Goal: Information Seeking & Learning: Check status

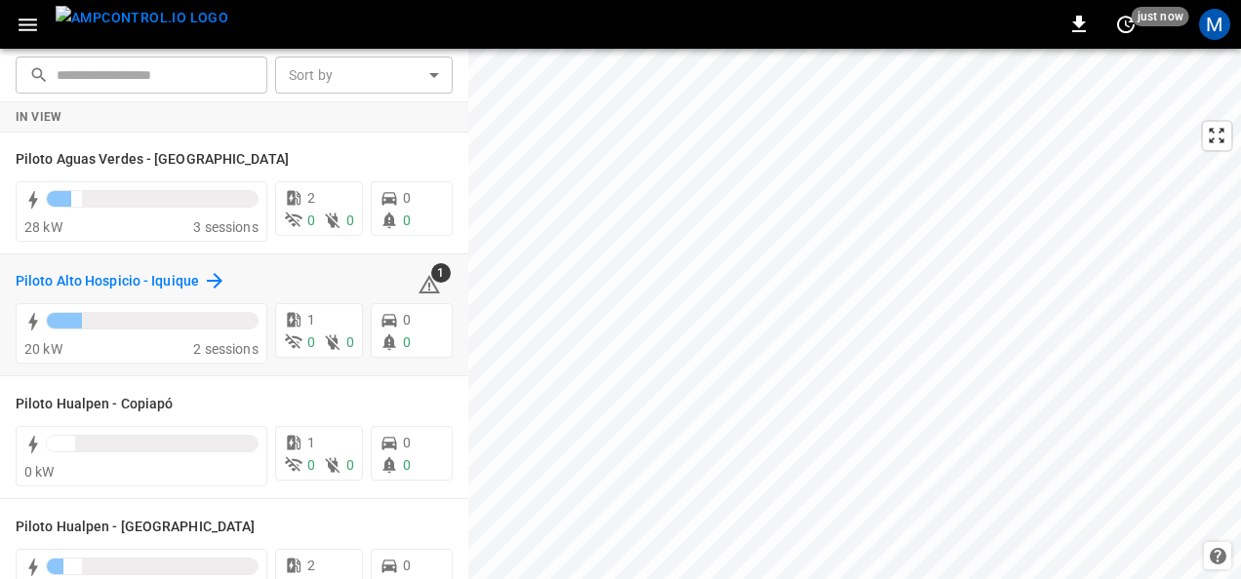
click at [203, 275] on icon at bounding box center [214, 280] width 23 height 23
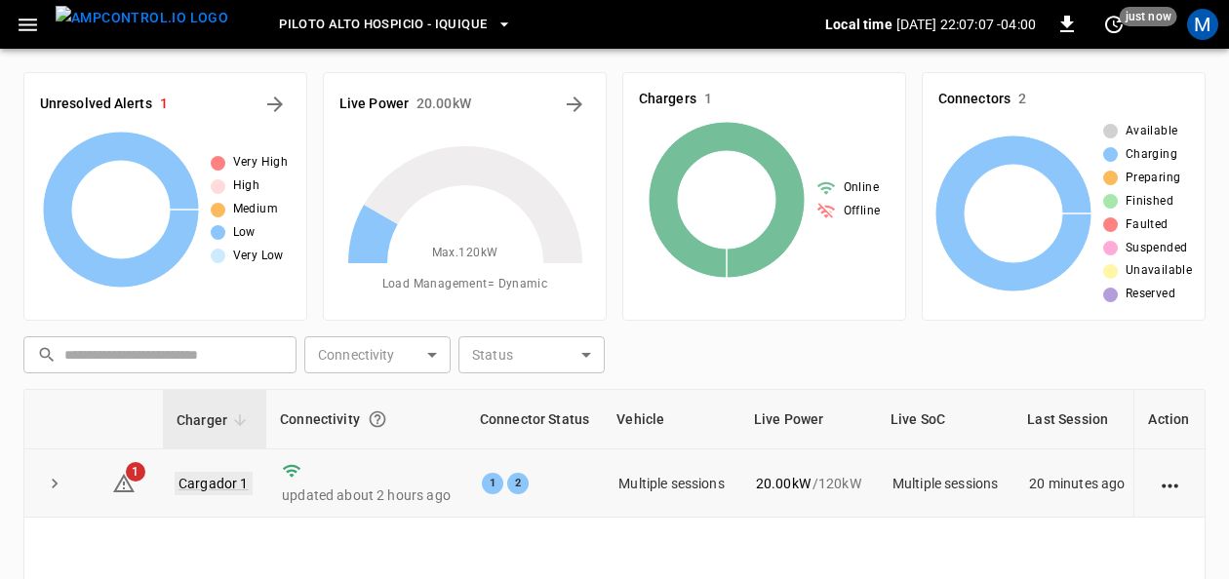
click at [214, 484] on link "Cargador 1" at bounding box center [214, 483] width 78 height 23
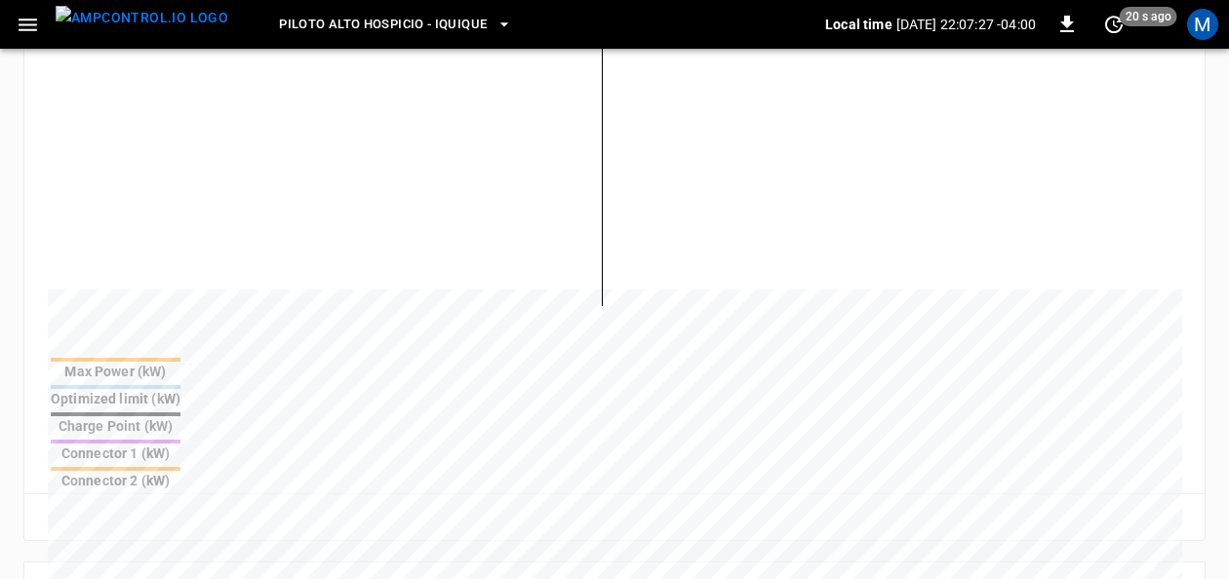
scroll to position [516, 0]
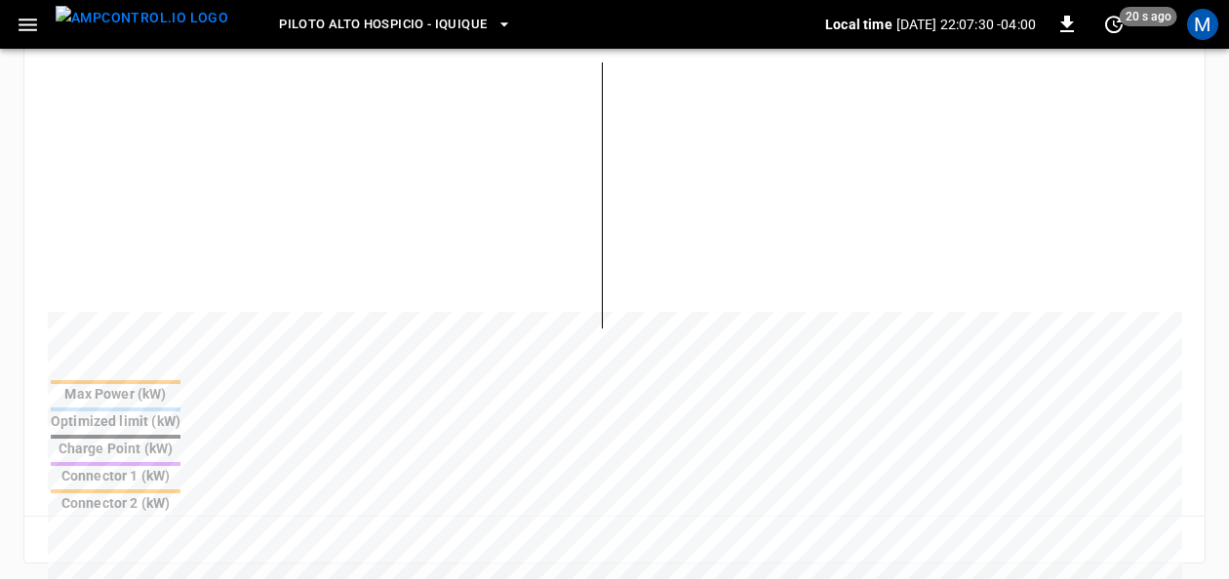
click at [180, 462] on div at bounding box center [116, 464] width 130 height 4
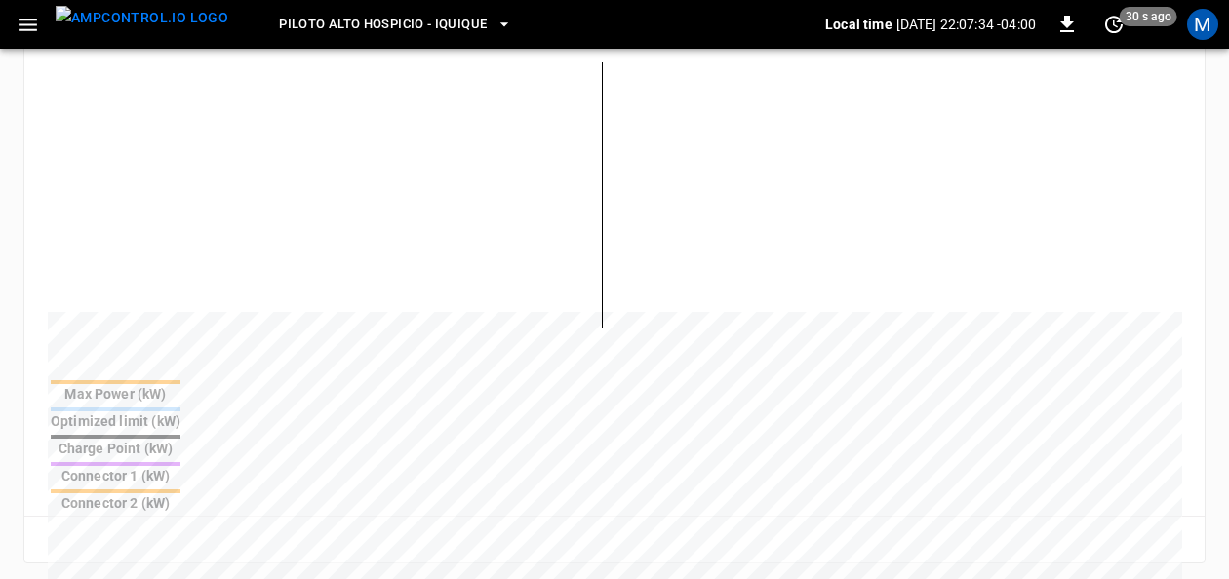
click at [181, 489] on th "Connector 2 (kW)" at bounding box center [116, 501] width 132 height 25
click at [181, 461] on th "Connector 1 (kW)" at bounding box center [116, 473] width 132 height 25
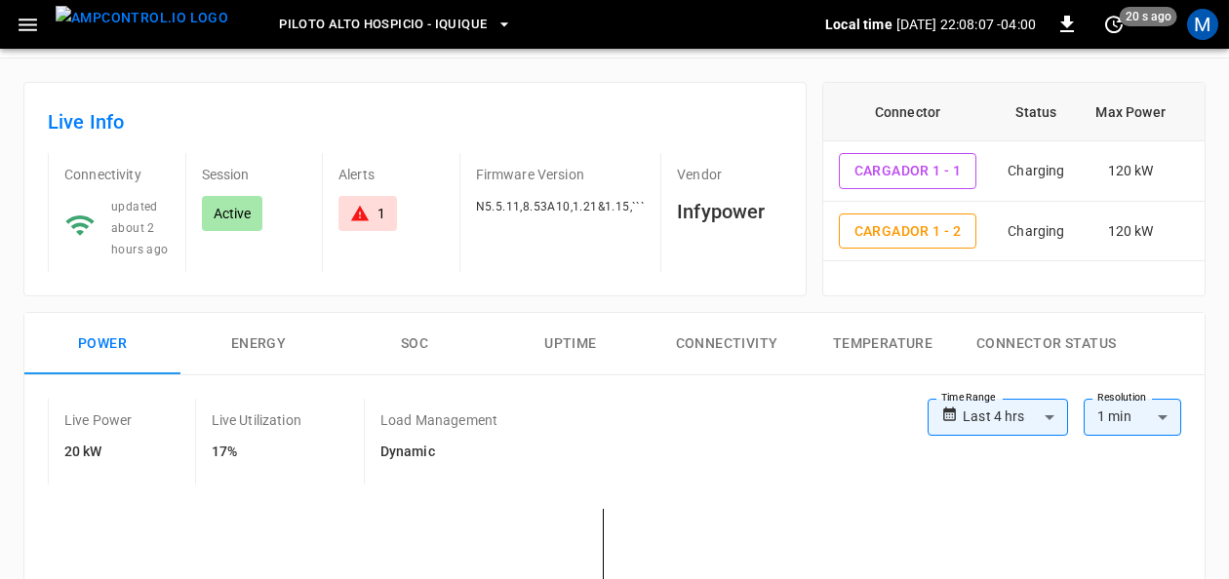
scroll to position [0, 0]
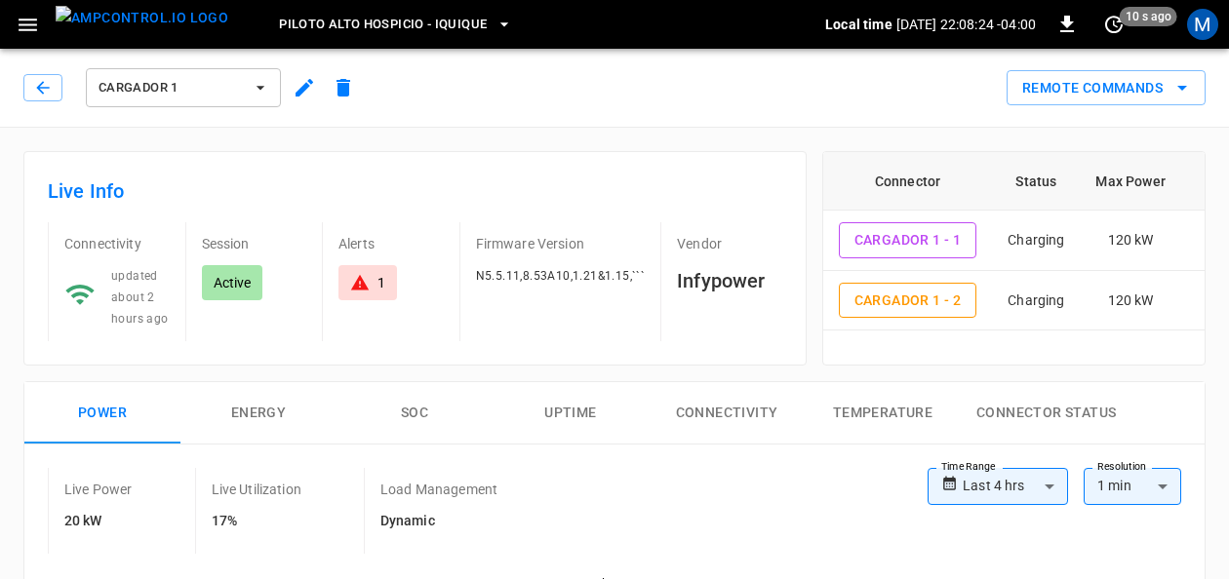
drag, startPoint x: 80, startPoint y: 20, endPoint x: 537, endPoint y: 104, distance: 465.3
click at [537, 104] on div "Remote Commands" at bounding box center [784, 81] width 843 height 52
click at [623, 102] on div "Remote Commands" at bounding box center [784, 81] width 843 height 52
drag, startPoint x: 118, startPoint y: 412, endPoint x: 707, endPoint y: 70, distance: 680.9
click at [706, 70] on div "Remote Commands" at bounding box center [784, 81] width 843 height 52
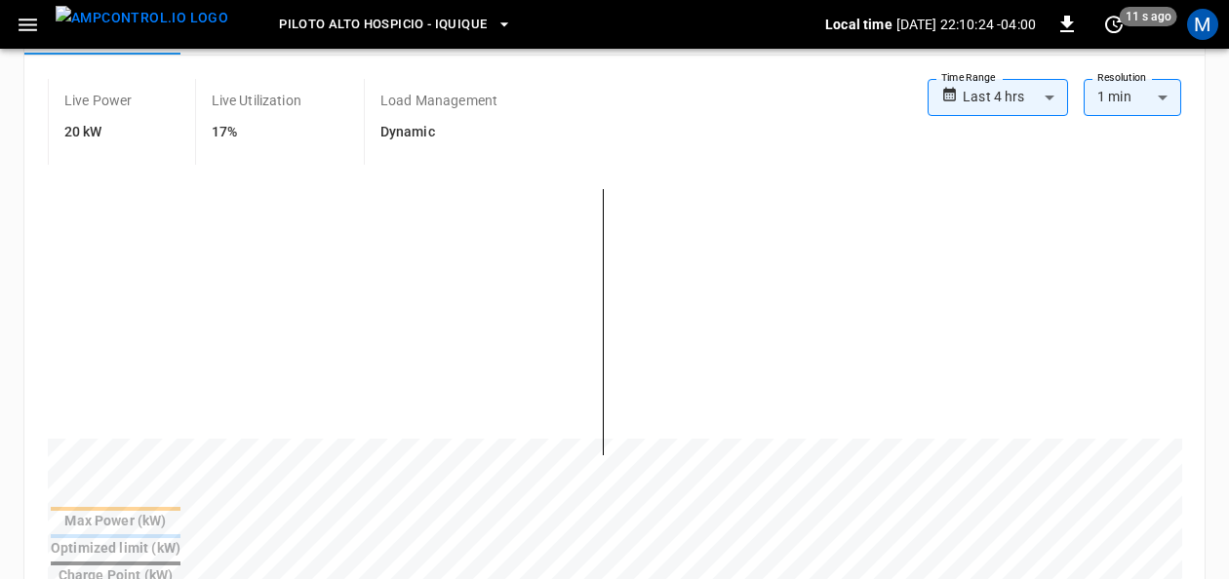
scroll to position [392, 0]
click at [1116, 26] on icon "set refresh interval" at bounding box center [1114, 25] width 18 height 18
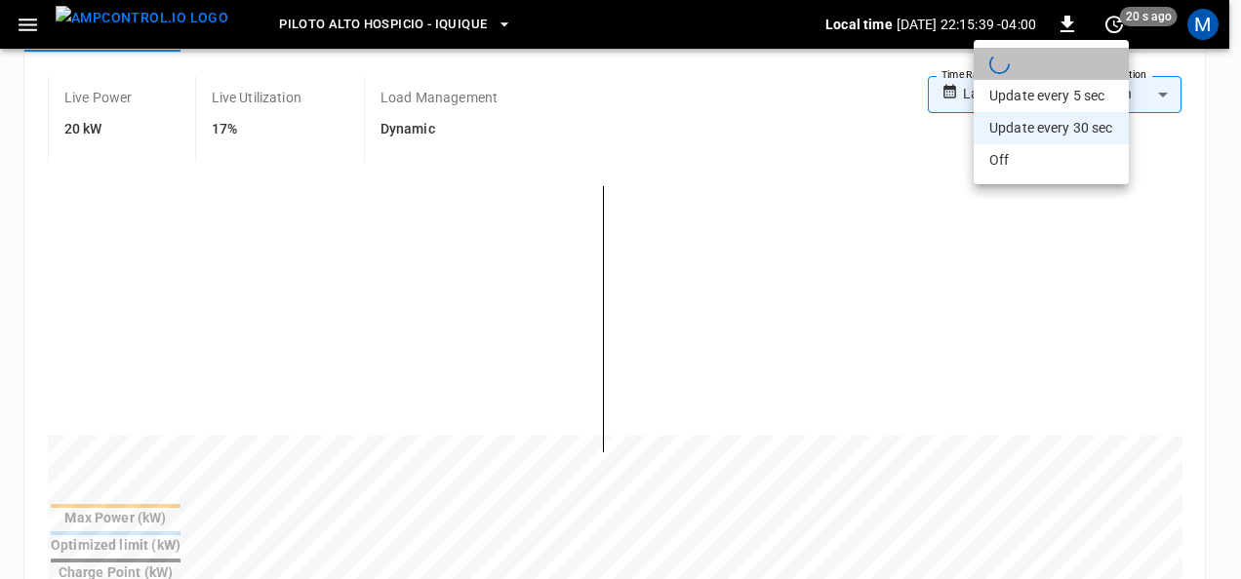
click at [1028, 67] on li "refreshing dashboard" at bounding box center [1050, 64] width 155 height 32
click at [750, 103] on div at bounding box center [620, 289] width 1241 height 579
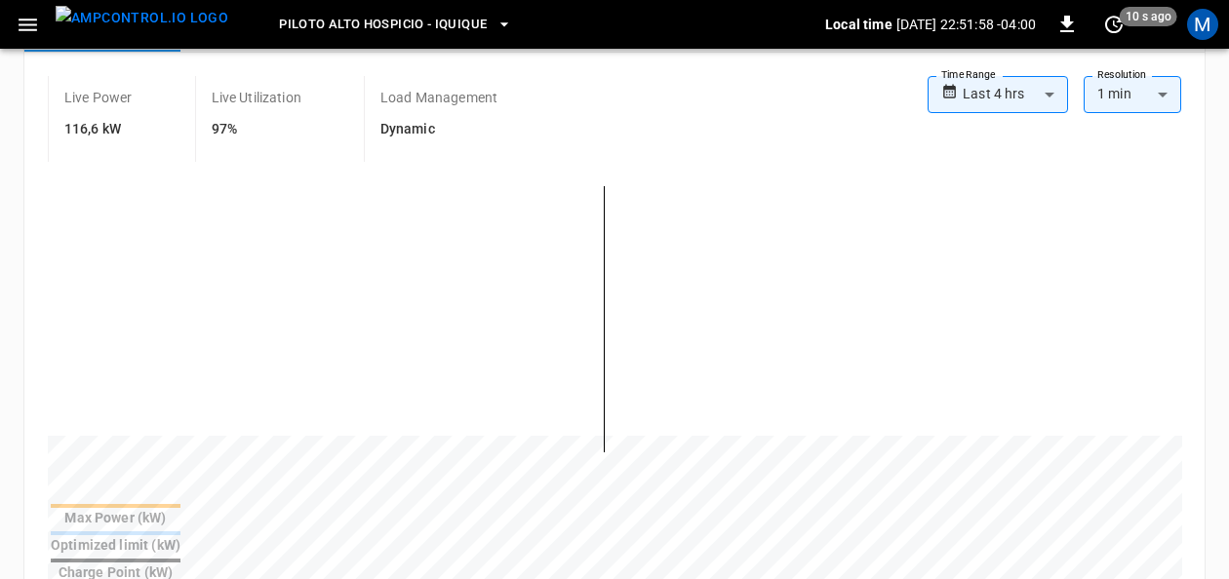
scroll to position [197, 0]
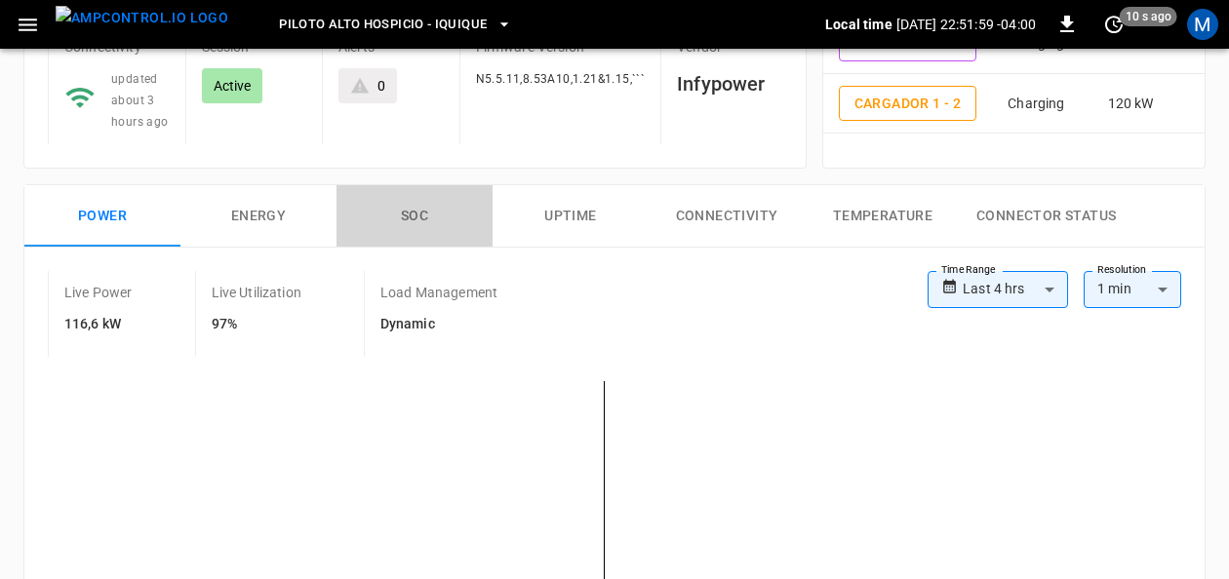
click at [390, 209] on button "SOC" at bounding box center [415, 216] width 156 height 62
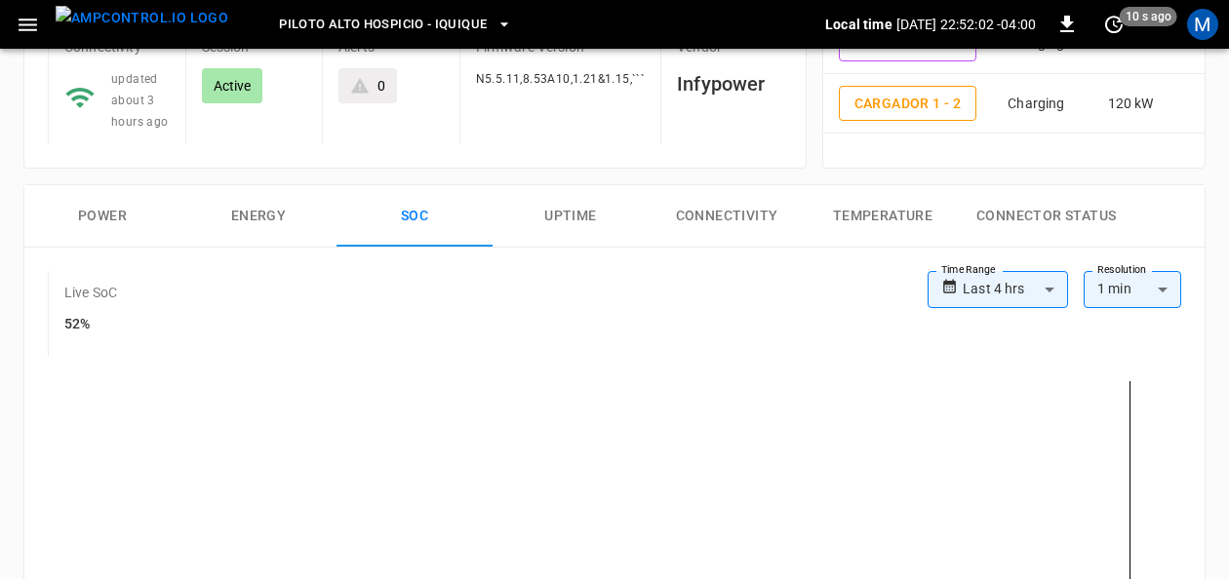
scroll to position [392, 0]
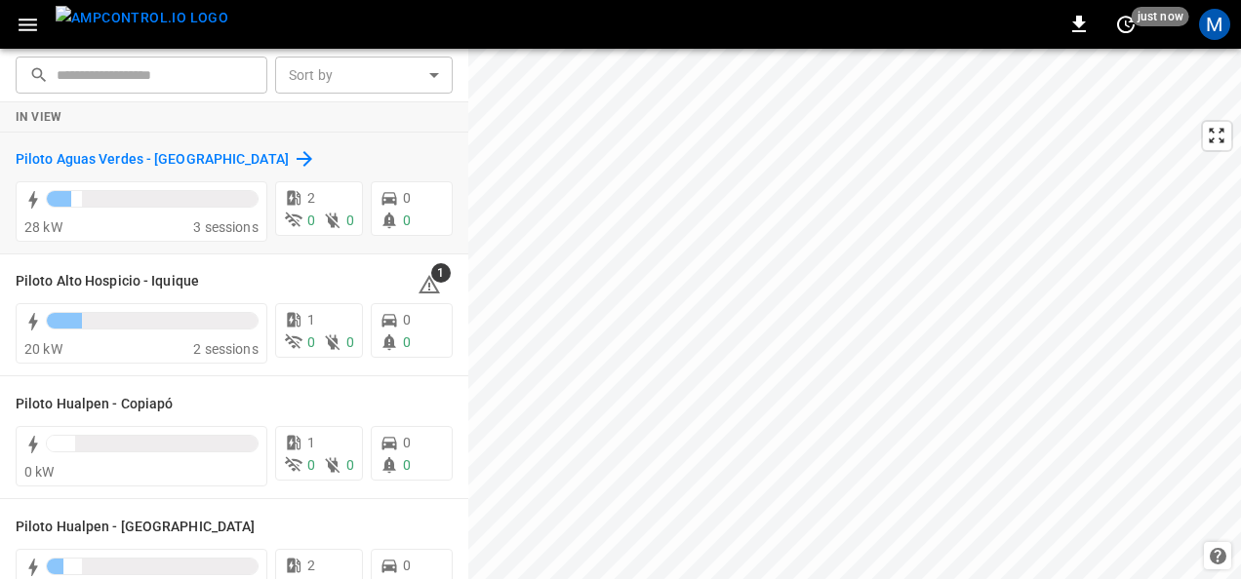
click at [172, 154] on h6 "Piloto Aguas Verdes - Antofagasta" at bounding box center [152, 159] width 273 height 21
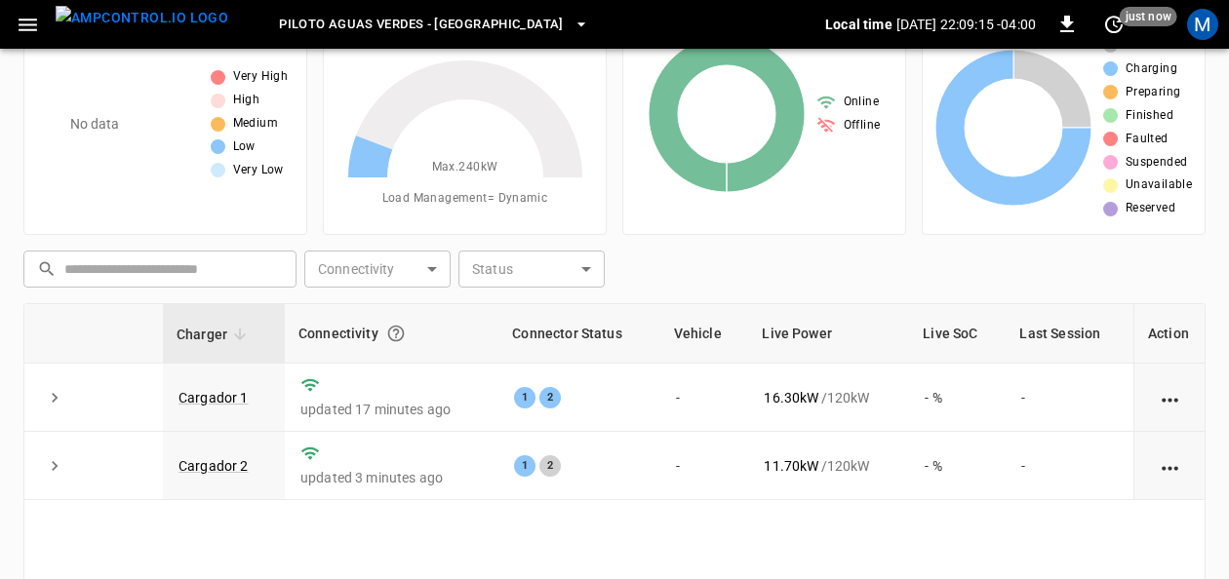
scroll to position [195, 0]
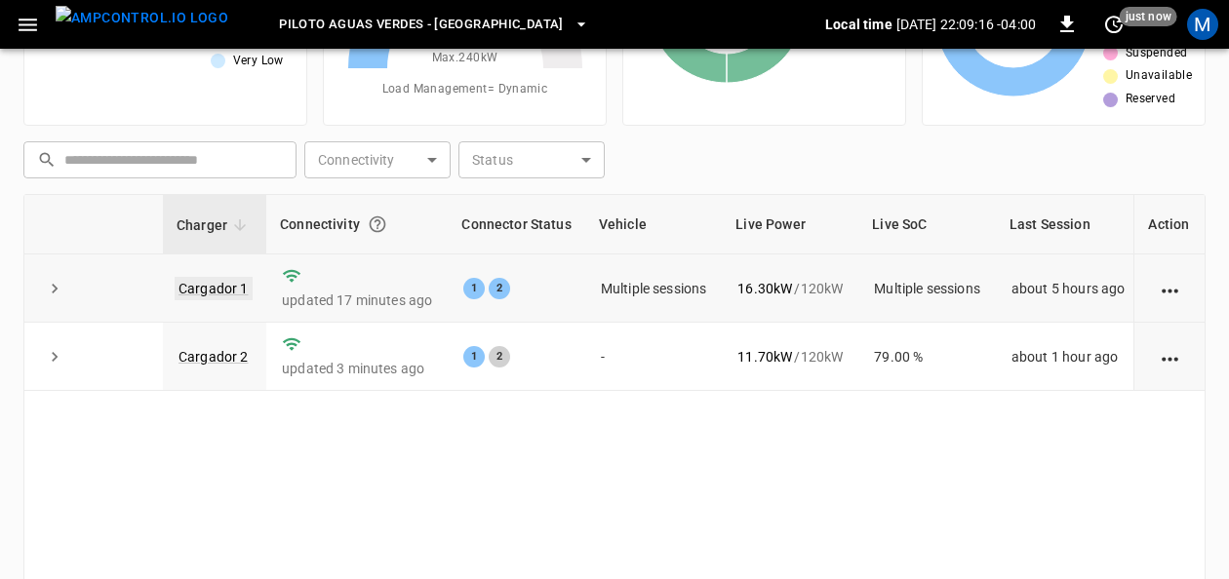
click at [218, 289] on link "Cargador 1" at bounding box center [214, 288] width 78 height 23
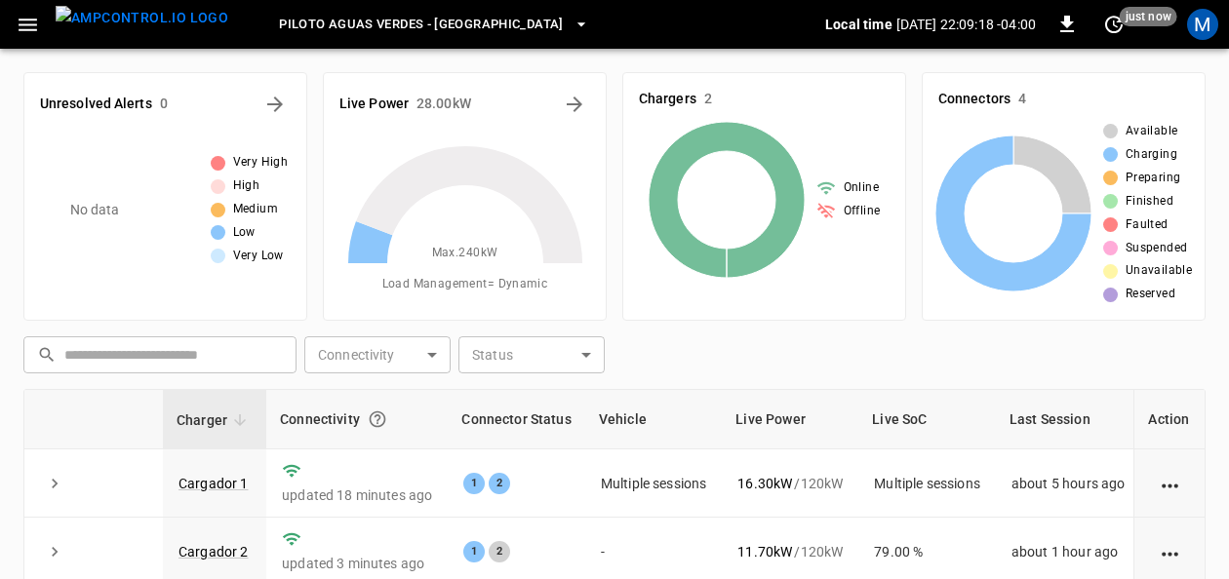
scroll to position [195, 0]
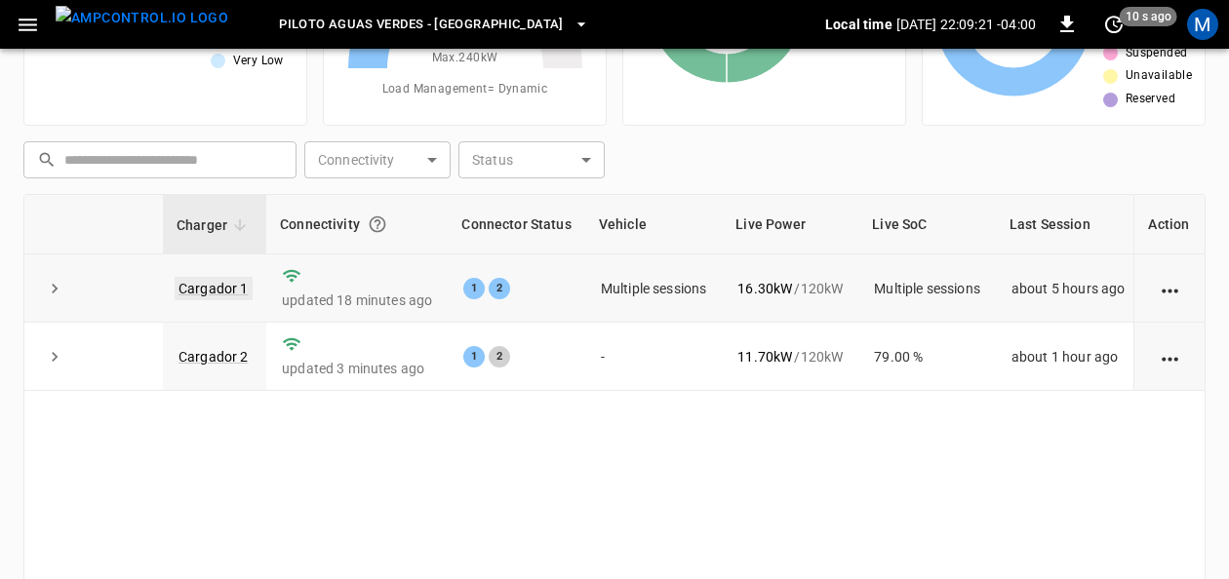
click at [213, 282] on link "Cargador 1" at bounding box center [214, 288] width 78 height 23
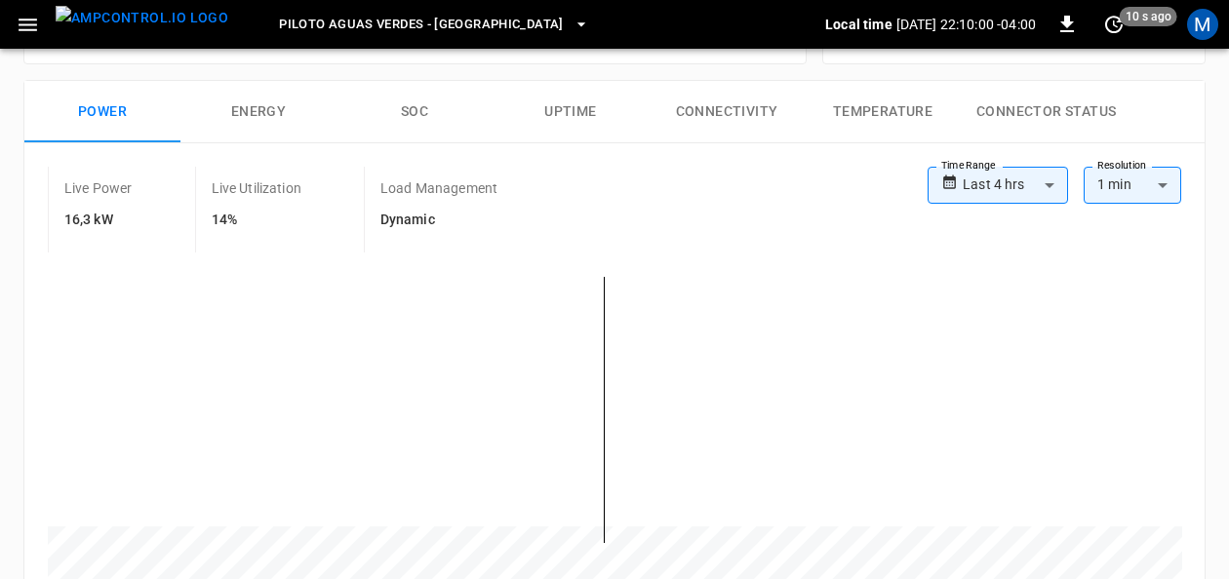
scroll to position [336, 0]
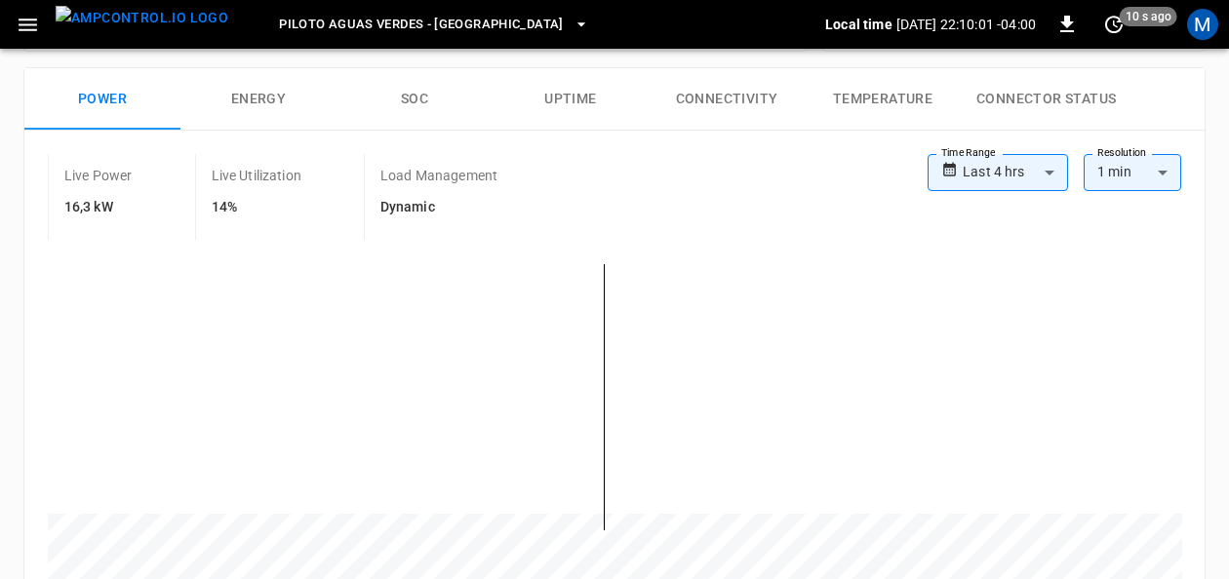
click at [417, 103] on button "SOC" at bounding box center [415, 99] width 156 height 62
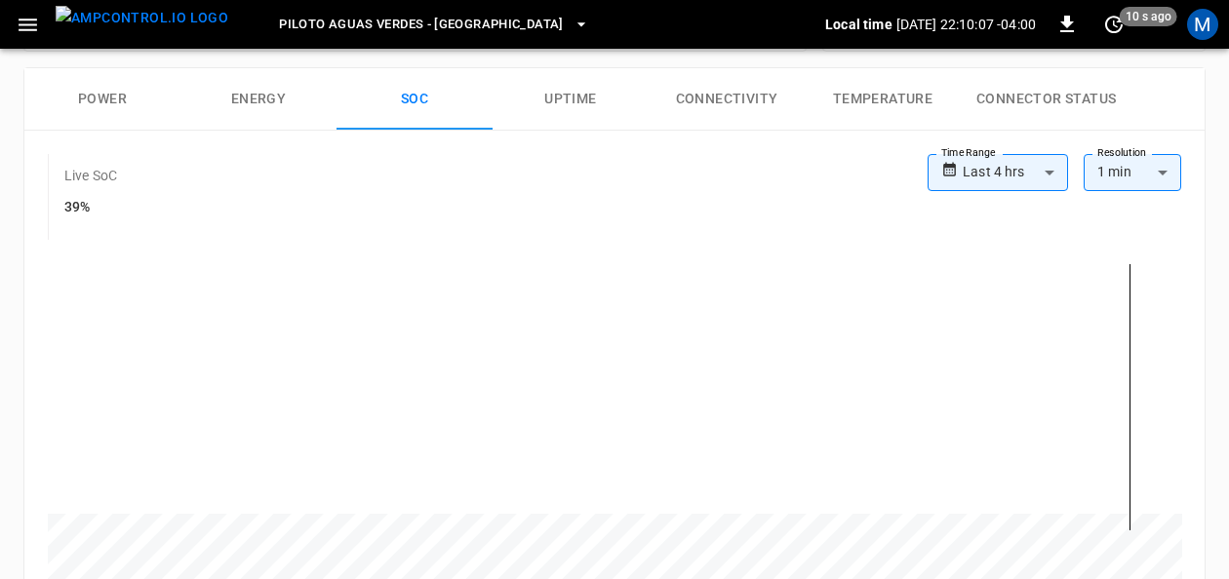
click at [94, 94] on button "Power" at bounding box center [102, 99] width 156 height 62
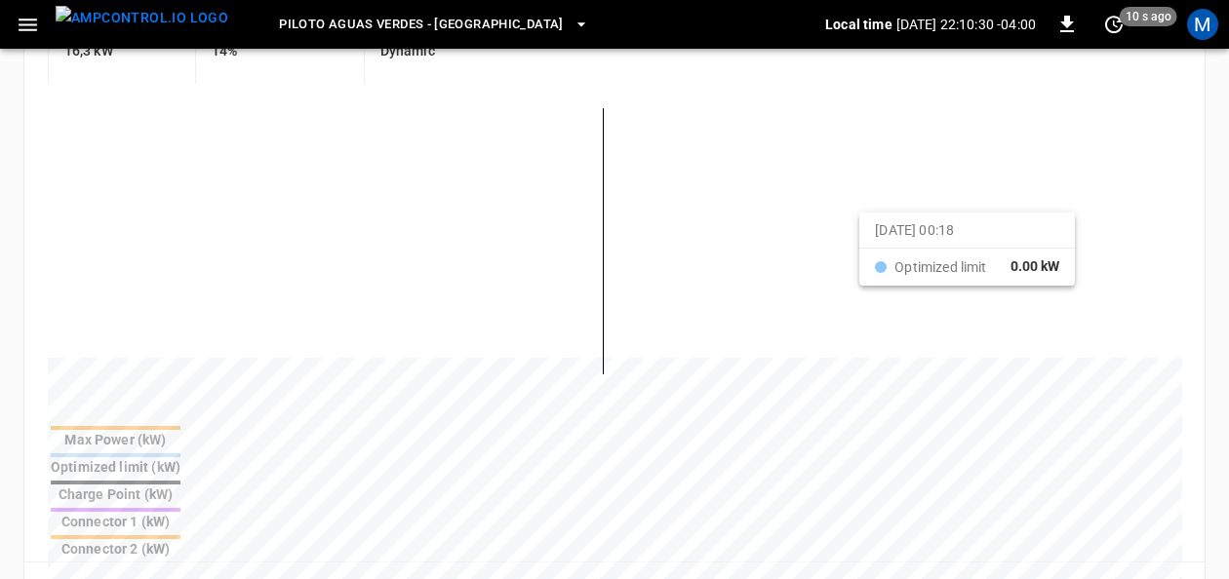
scroll to position [373, 0]
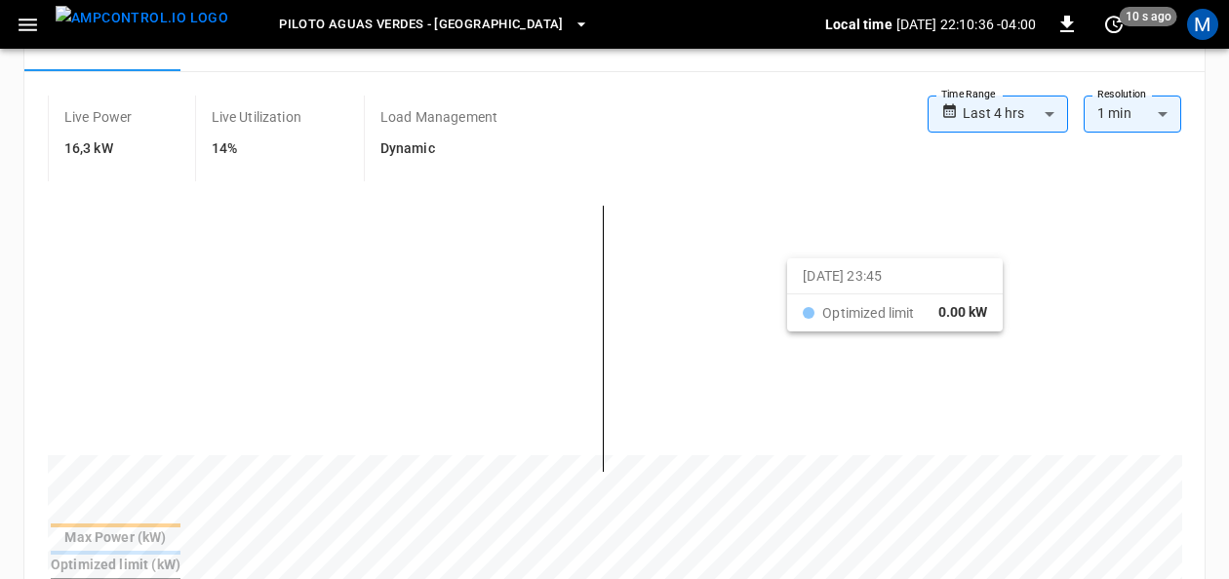
drag, startPoint x: 873, startPoint y: 310, endPoint x: 812, endPoint y: 272, distance: 72.3
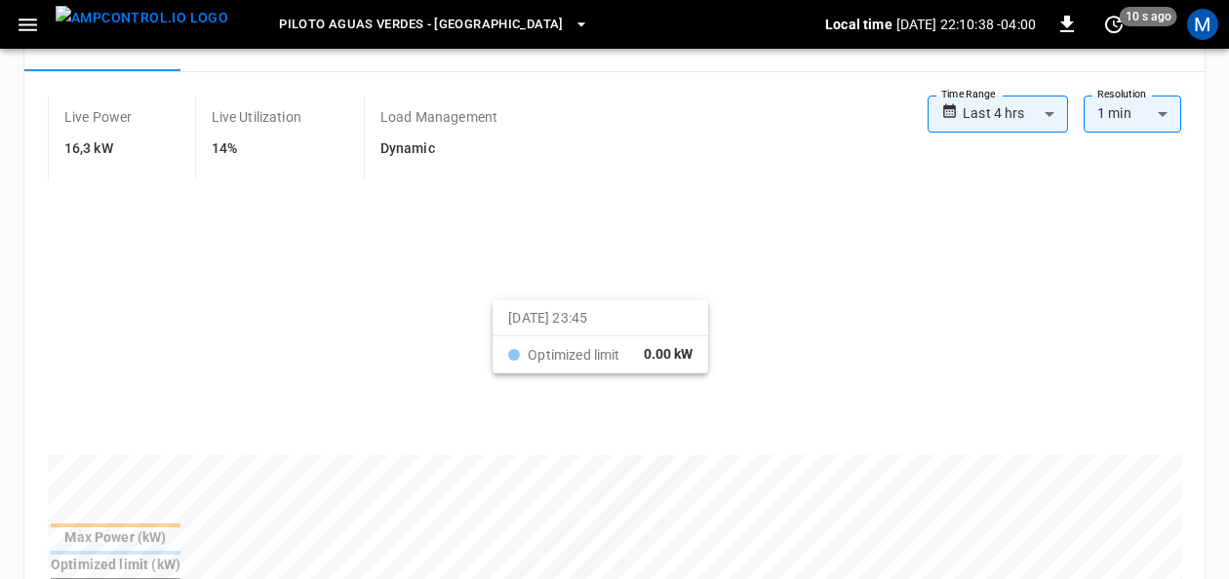
drag, startPoint x: 517, startPoint y: 314, endPoint x: 649, endPoint y: 308, distance: 131.8
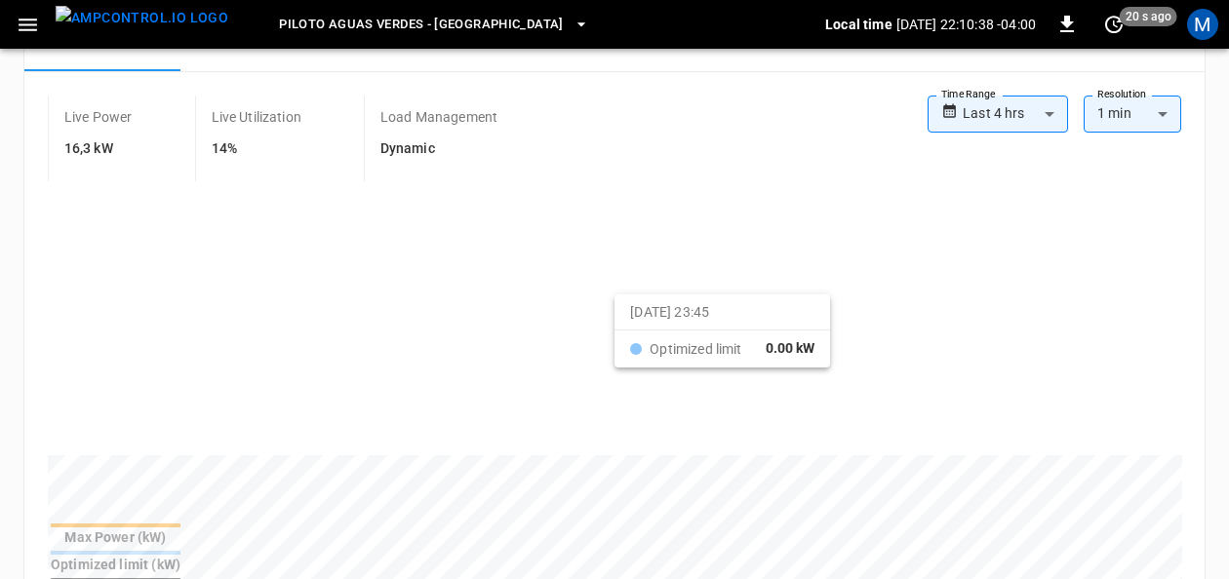
drag, startPoint x: 636, startPoint y: 314, endPoint x: 507, endPoint y: 303, distance: 129.2
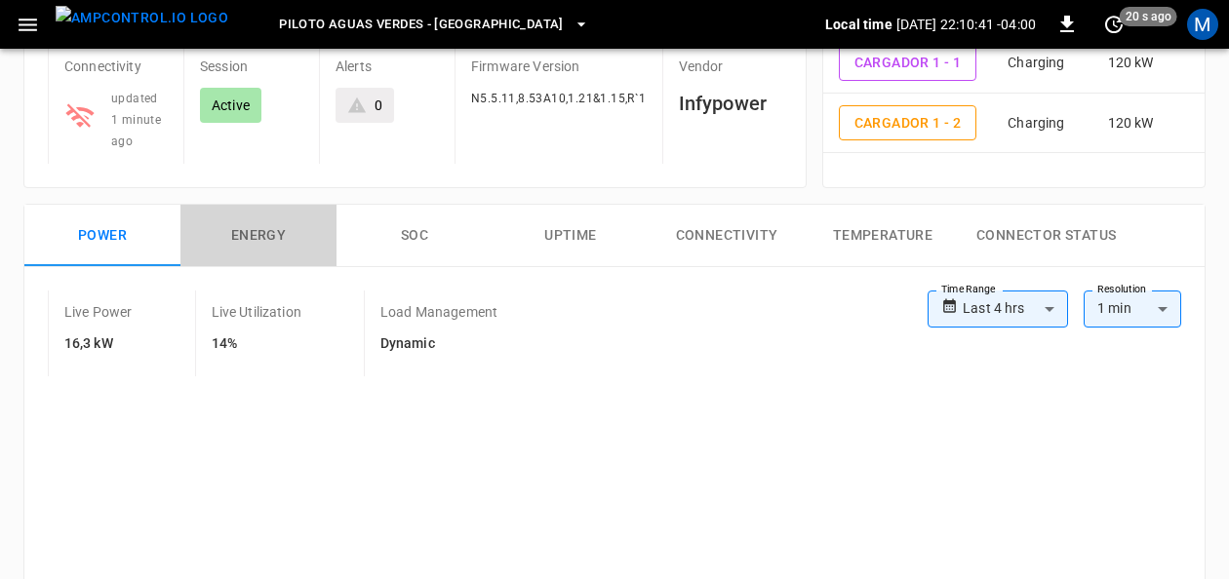
click at [275, 222] on button "Energy" at bounding box center [258, 236] width 156 height 62
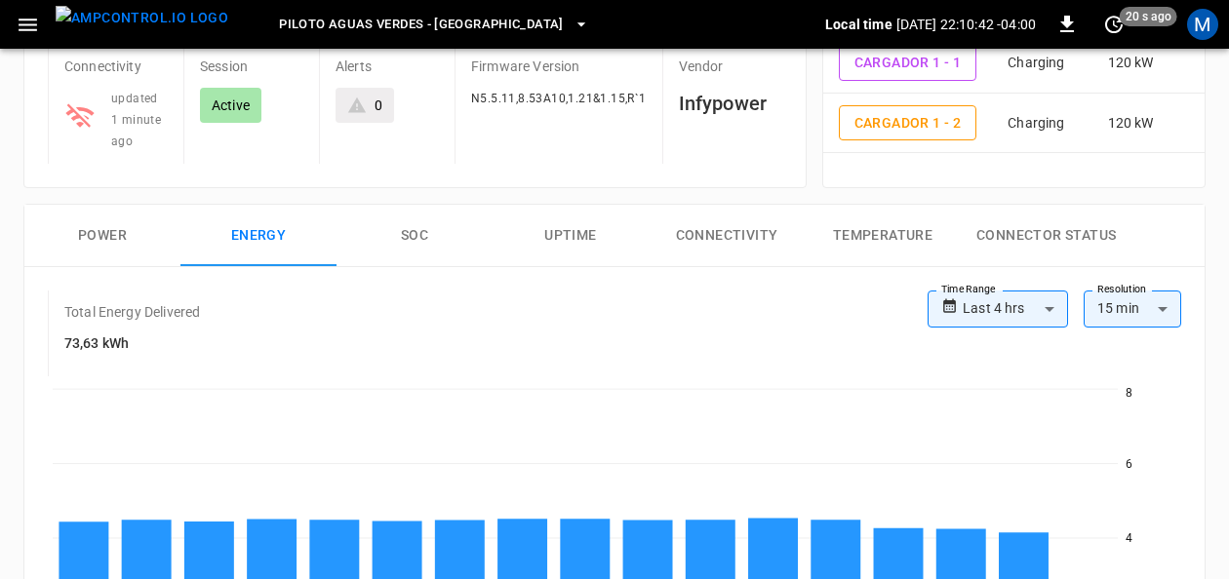
click at [112, 234] on button "Power" at bounding box center [102, 236] width 156 height 62
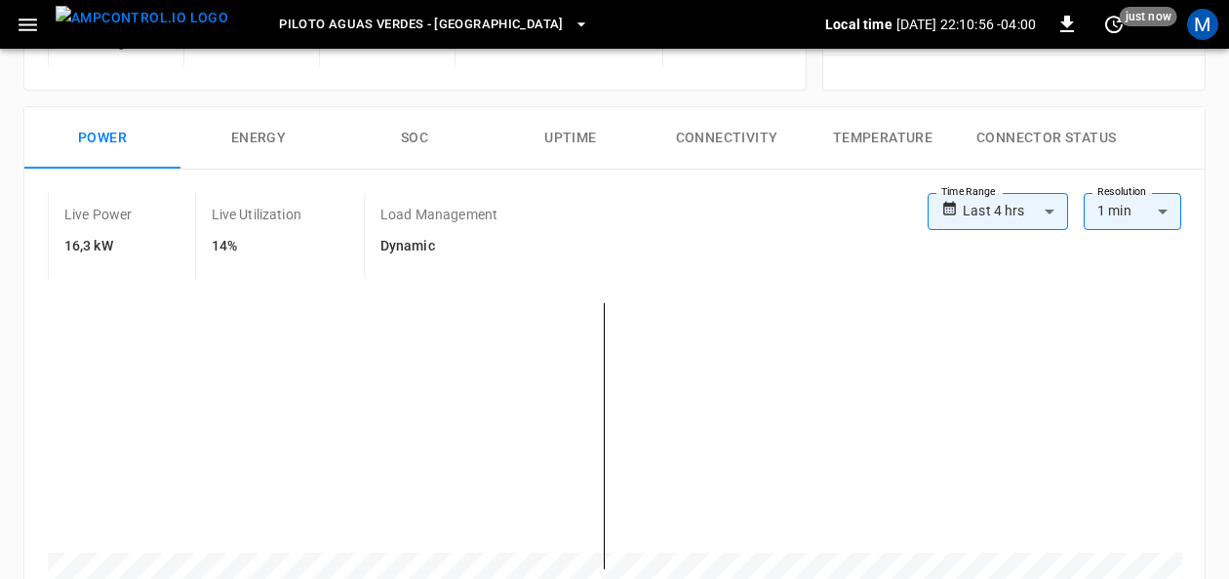
scroll to position [330, 0]
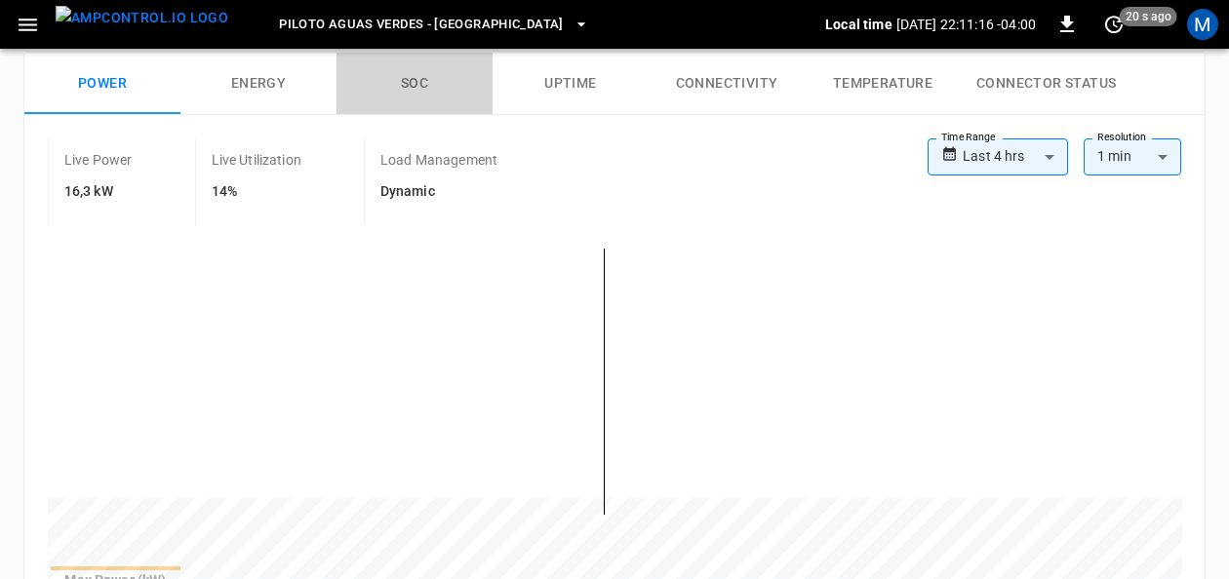
click at [428, 77] on button "SOC" at bounding box center [415, 84] width 156 height 62
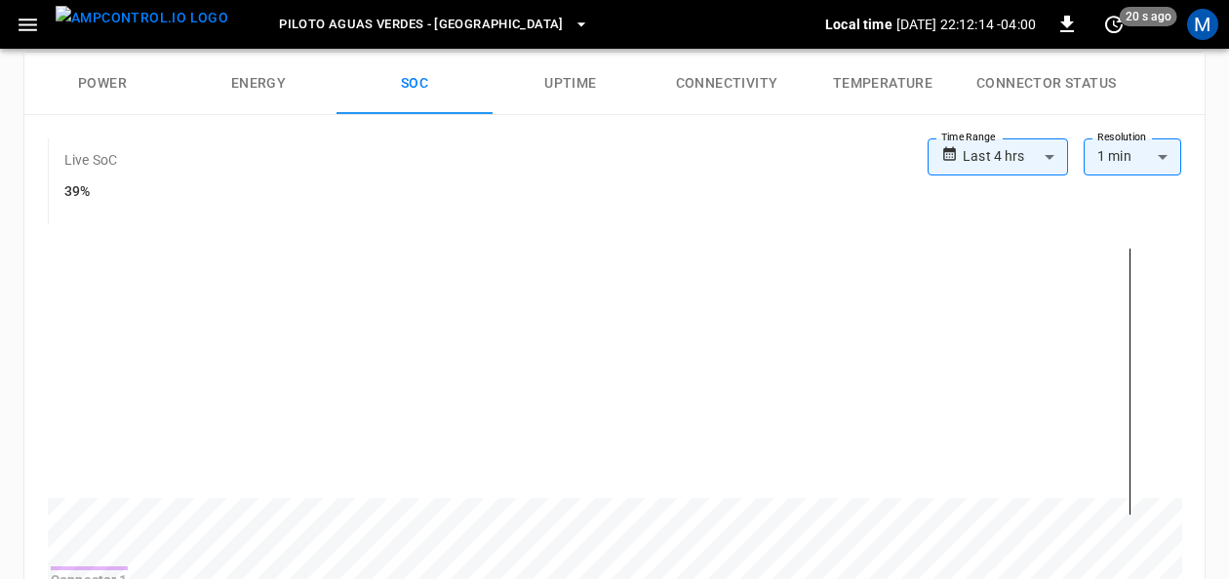
click at [98, 85] on button "Power" at bounding box center [102, 84] width 156 height 62
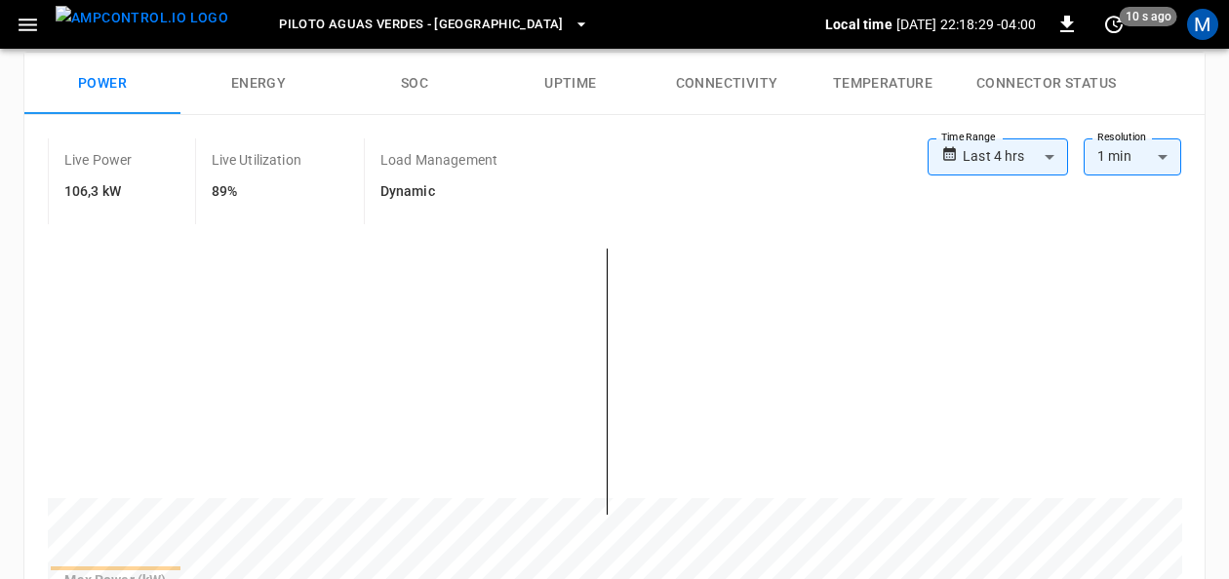
click at [412, 90] on button "SOC" at bounding box center [415, 84] width 156 height 62
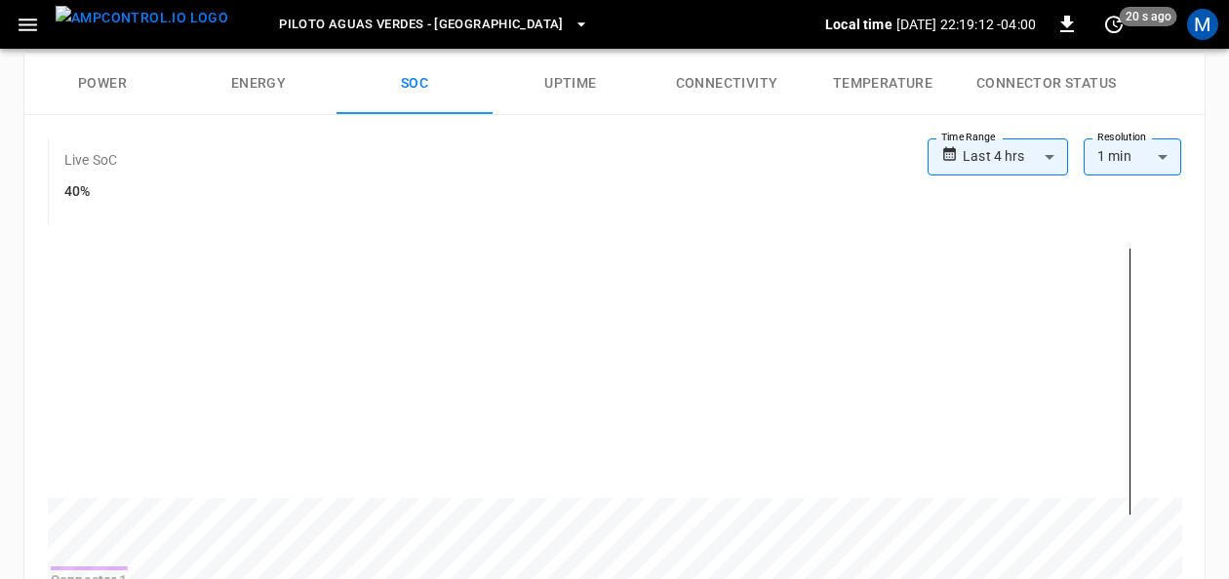
click at [100, 85] on button "Power" at bounding box center [102, 84] width 156 height 62
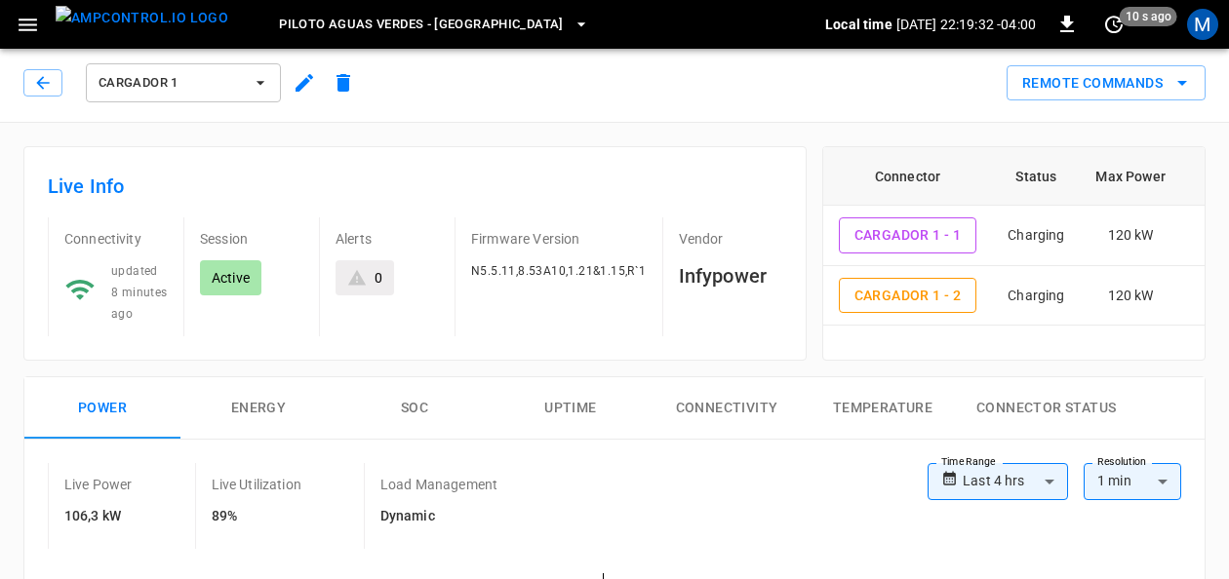
scroll to position [0, 0]
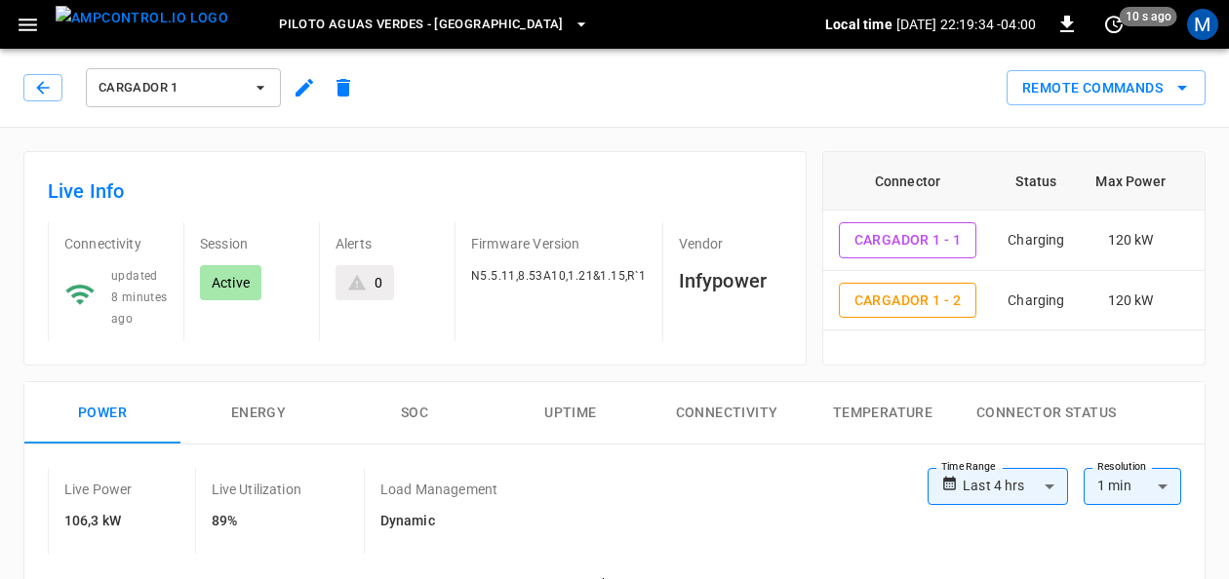
click at [185, 94] on span "Cargador 1" at bounding box center [171, 88] width 144 height 22
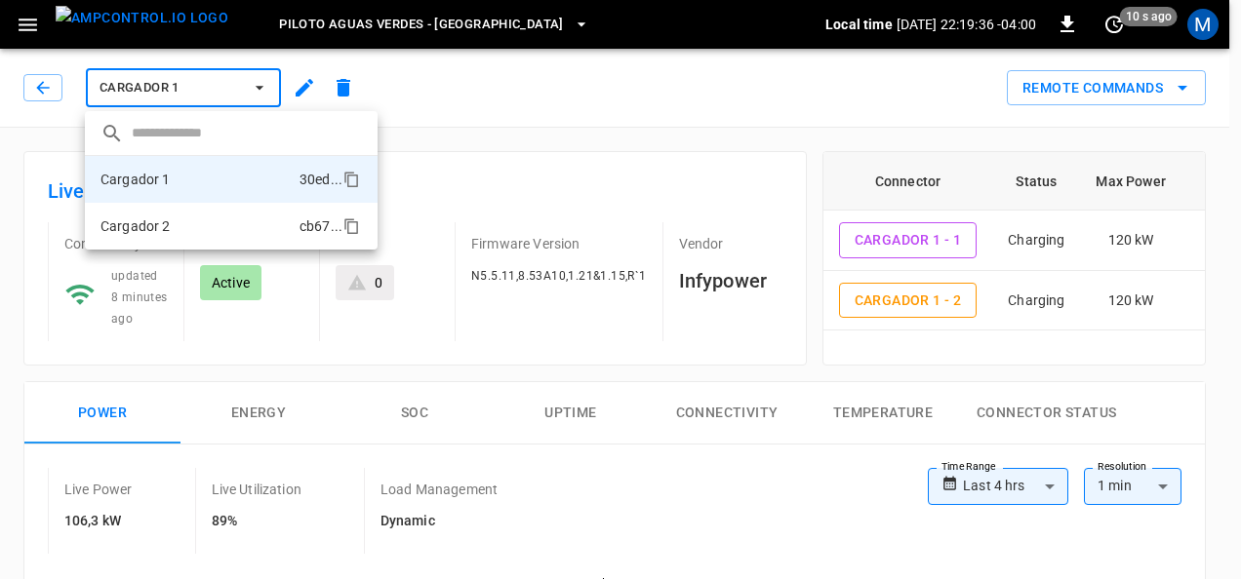
click at [213, 227] on li "Cargador 2 cb67 ..." at bounding box center [231, 226] width 293 height 47
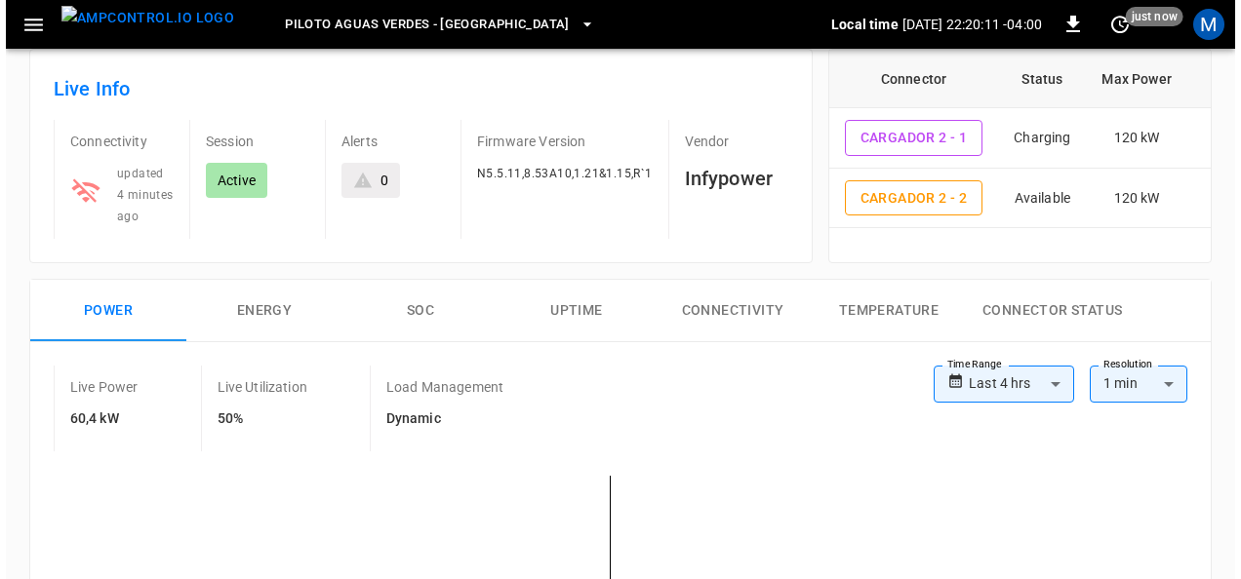
scroll to position [98, 0]
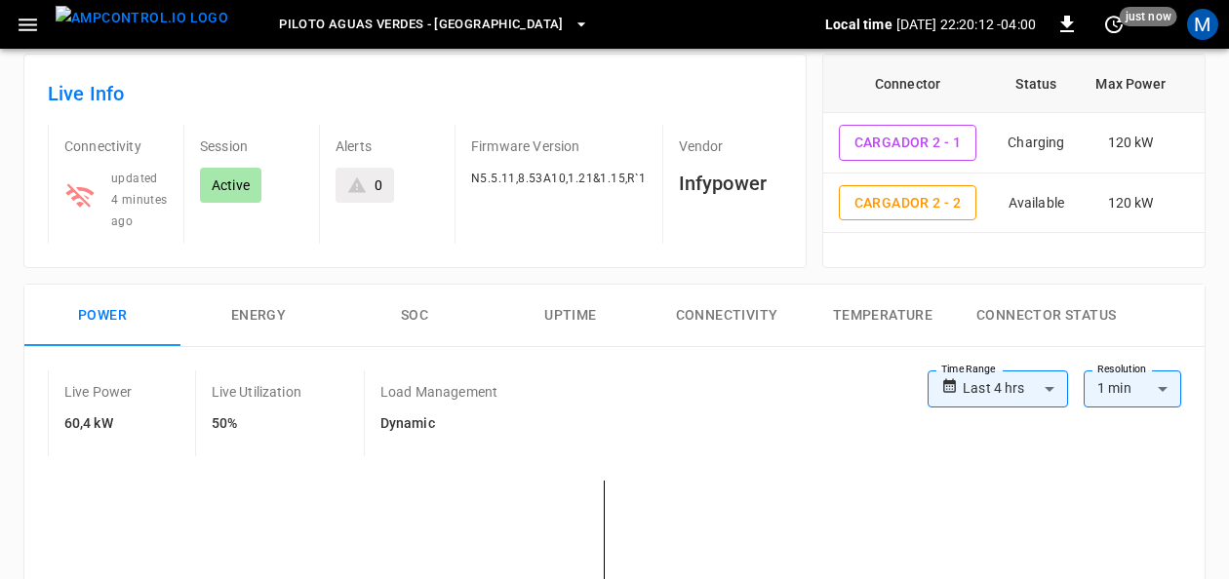
click at [363, 17] on span "Piloto Aguas Verdes - [GEOGRAPHIC_DATA]" at bounding box center [421, 25] width 285 height 22
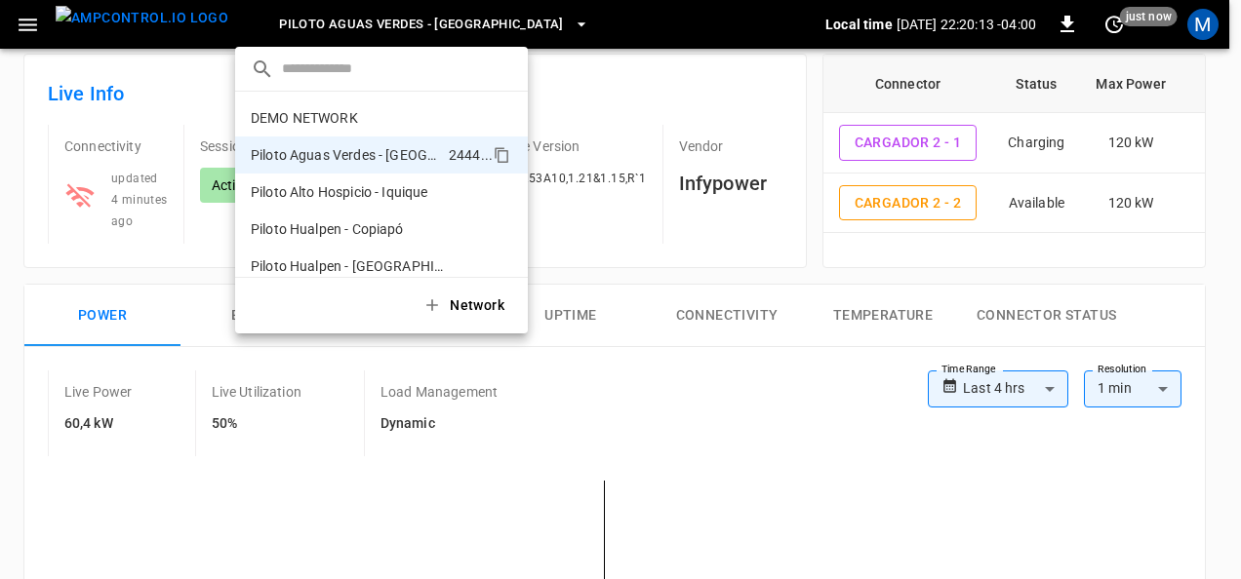
scroll to position [16, 0]
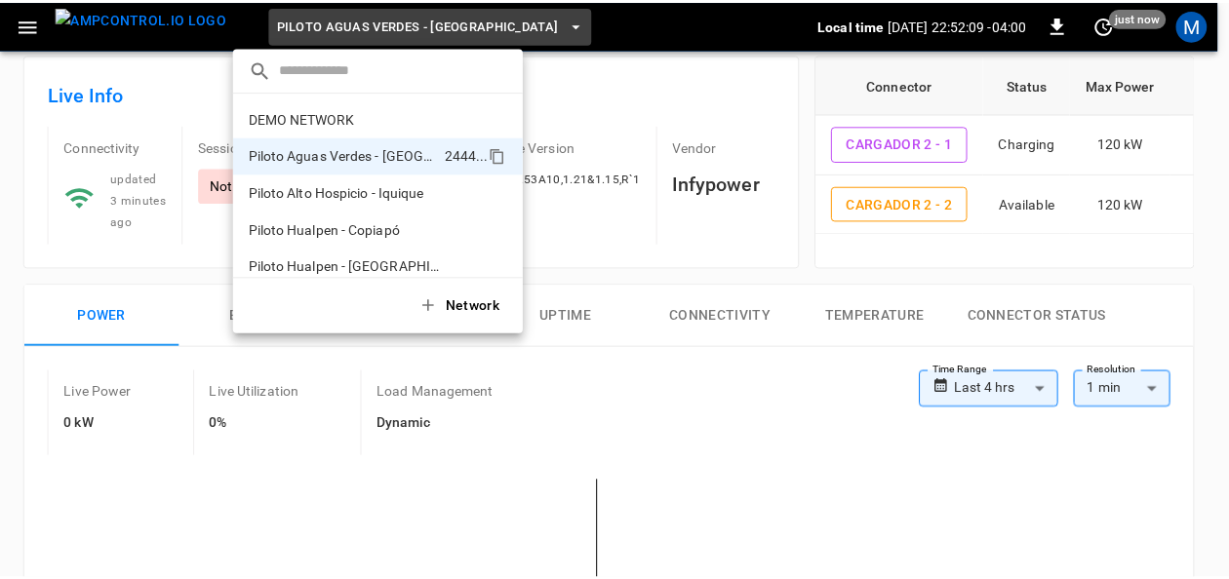
scroll to position [16, 0]
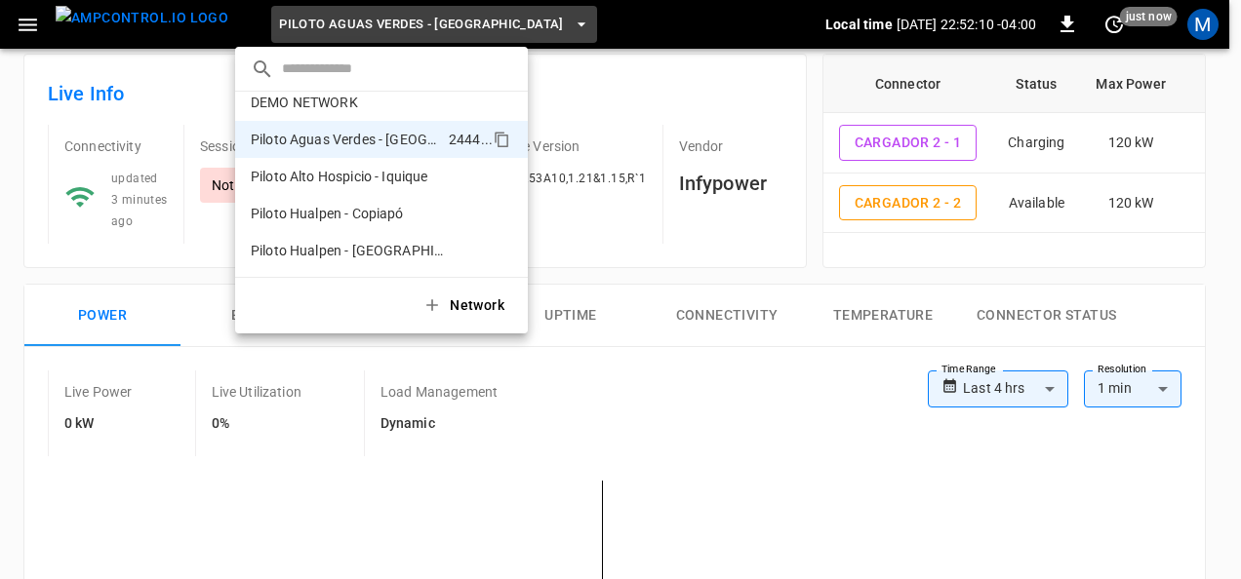
click at [678, 74] on div at bounding box center [620, 289] width 1241 height 579
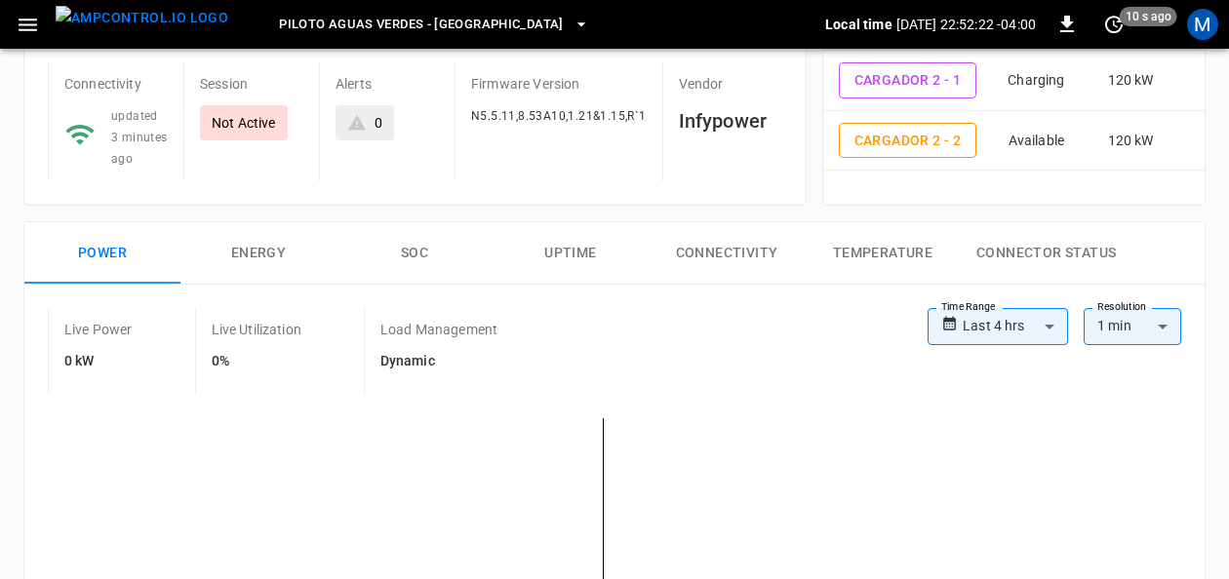
scroll to position [195, 0]
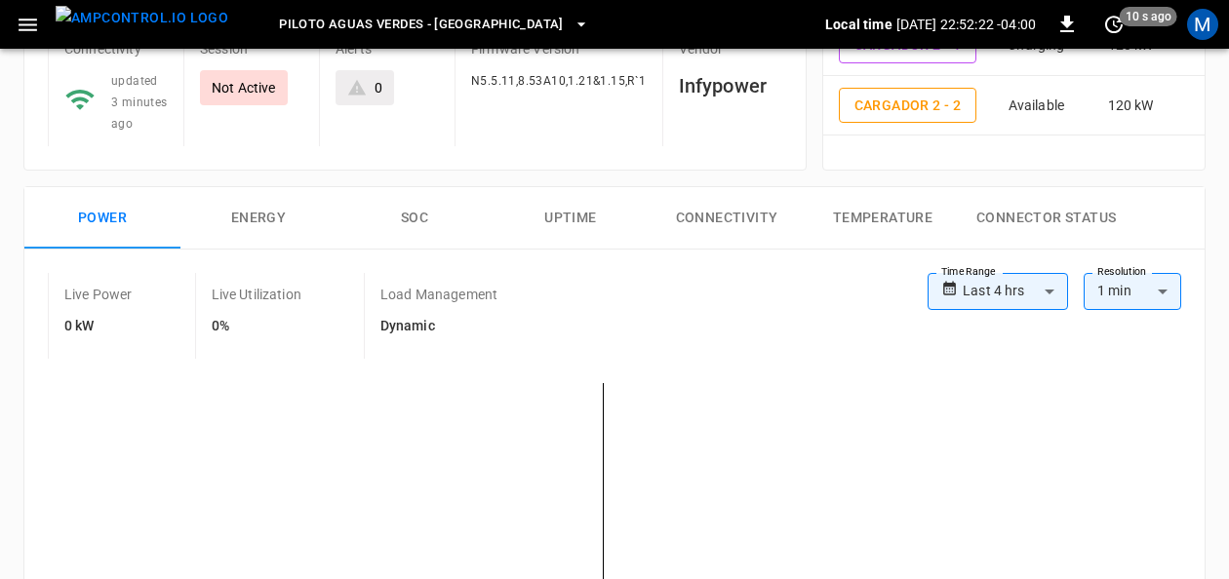
click at [410, 222] on button "SOC" at bounding box center [415, 218] width 156 height 62
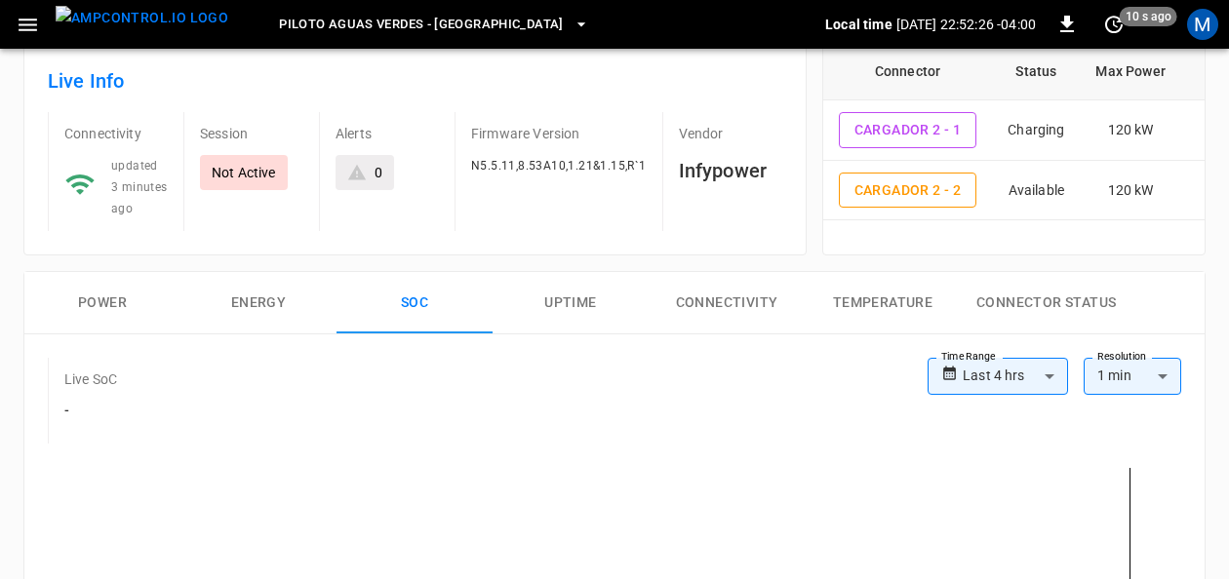
scroll to position [0, 0]
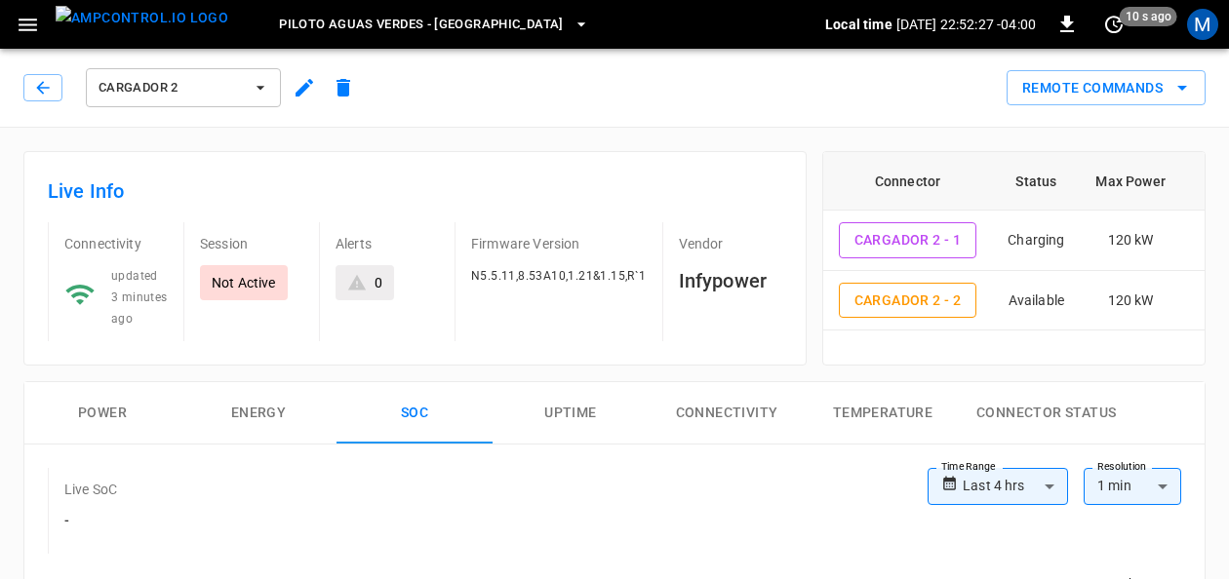
click at [262, 94] on icon "button" at bounding box center [261, 88] width 20 height 20
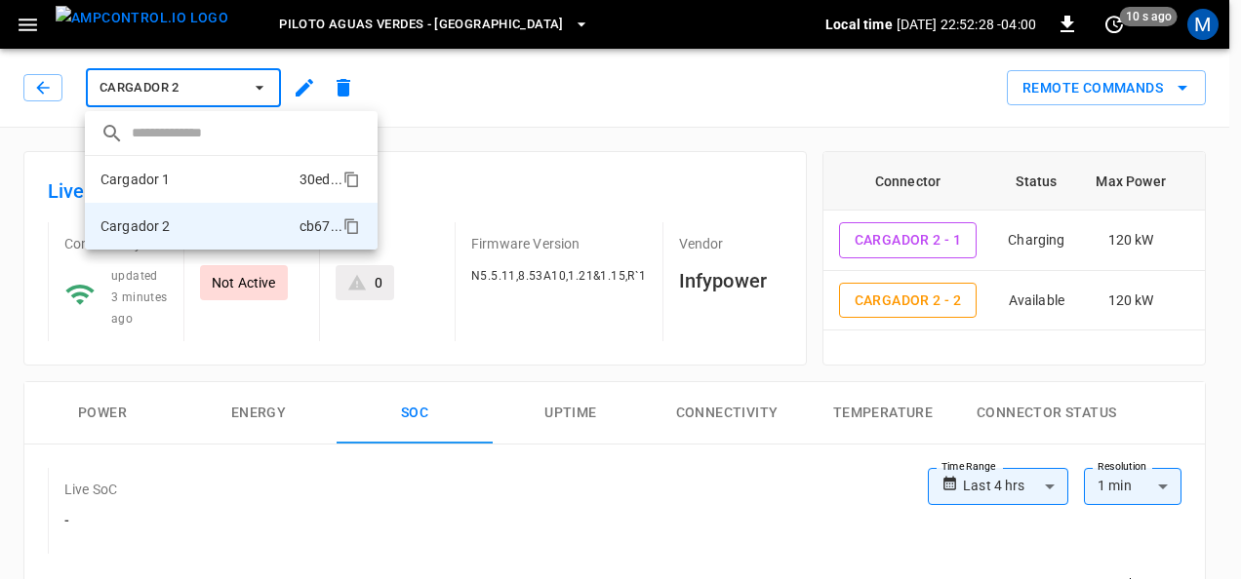
click at [236, 174] on li "Cargador 1 30ed ..." at bounding box center [231, 179] width 293 height 47
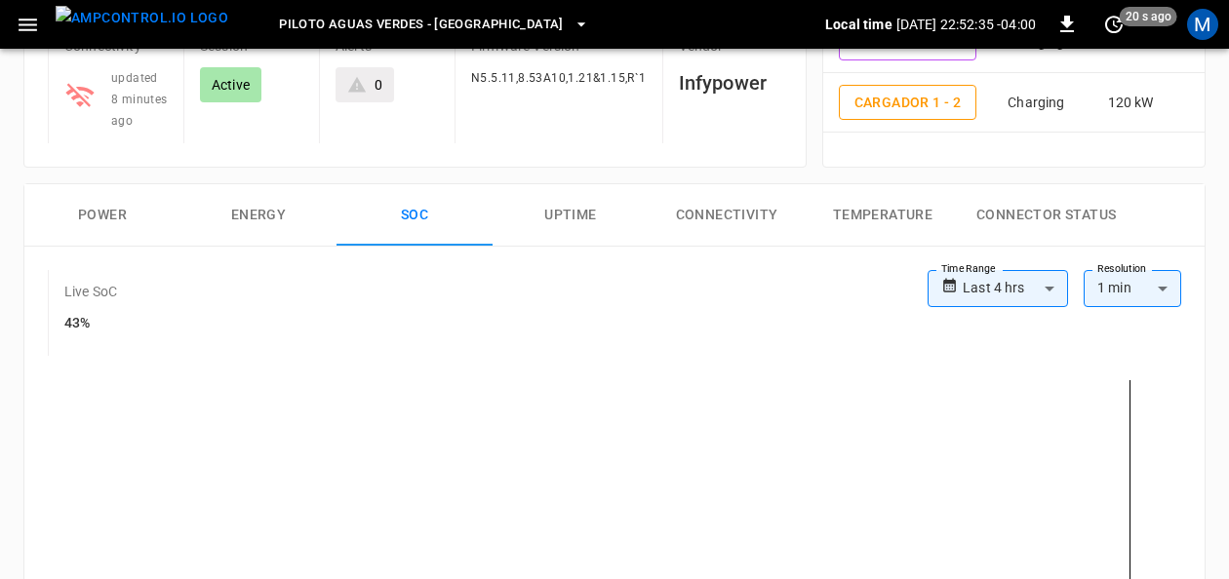
scroll to position [98, 0]
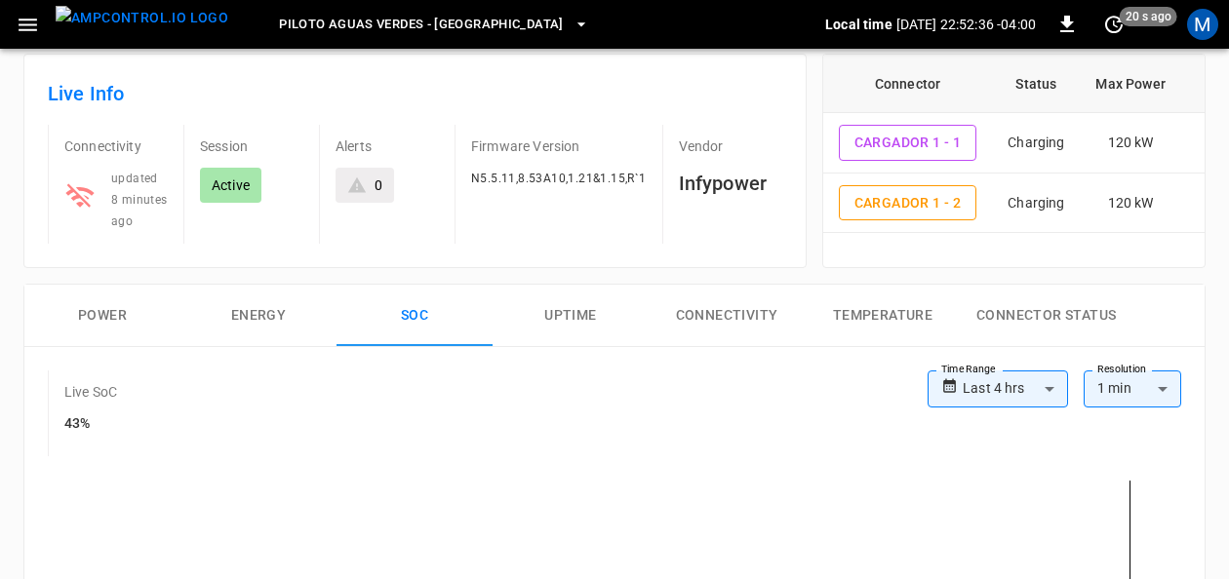
click at [78, 309] on button "Power" at bounding box center [102, 316] width 156 height 62
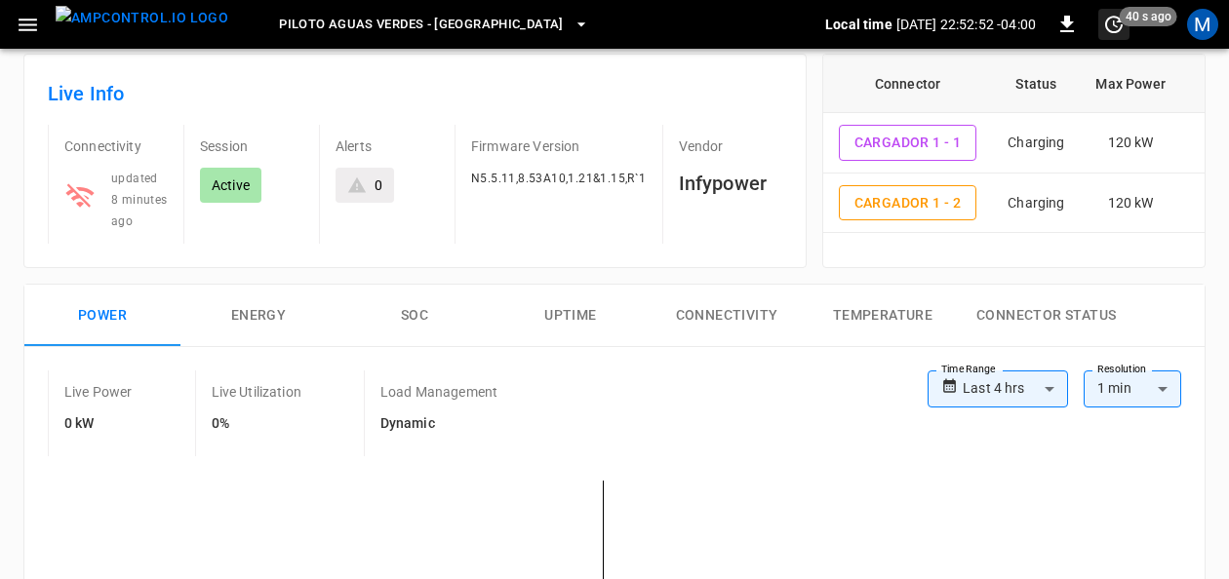
click at [1109, 29] on icon "set refresh interval" at bounding box center [1113, 24] width 23 height 23
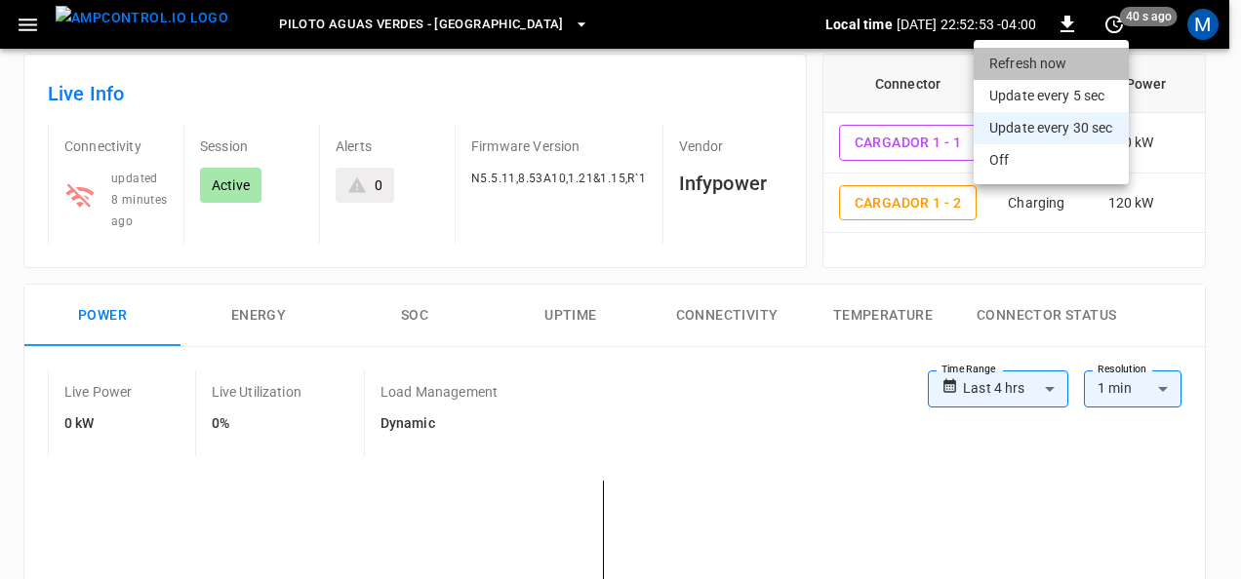
click at [1062, 71] on li "Refresh now" at bounding box center [1050, 64] width 155 height 32
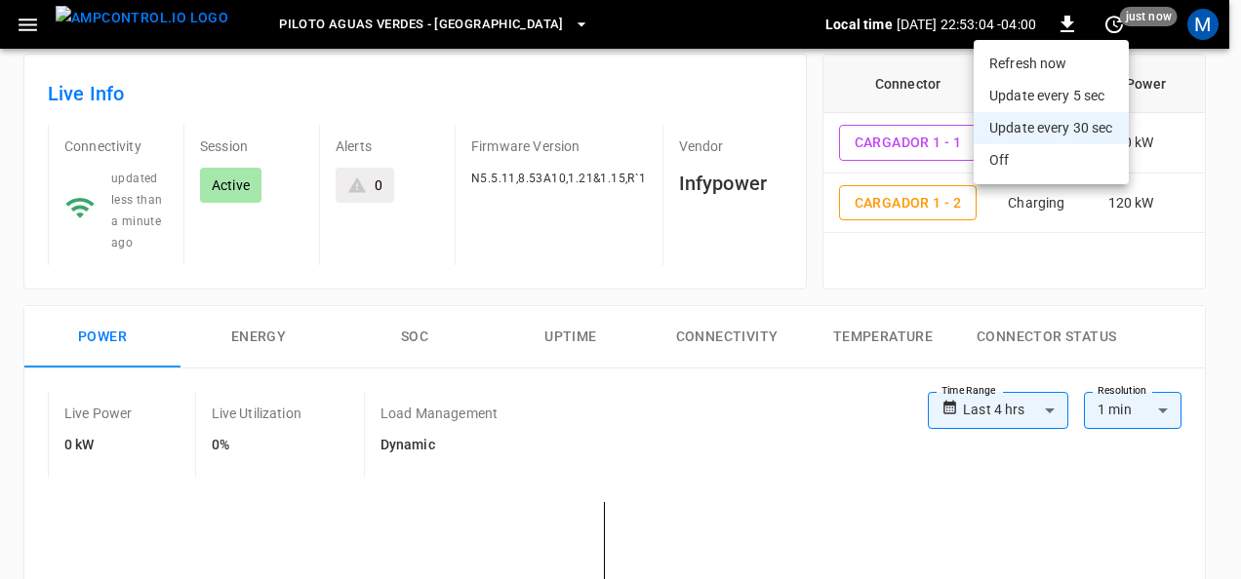
click at [597, 424] on div at bounding box center [620, 289] width 1241 height 579
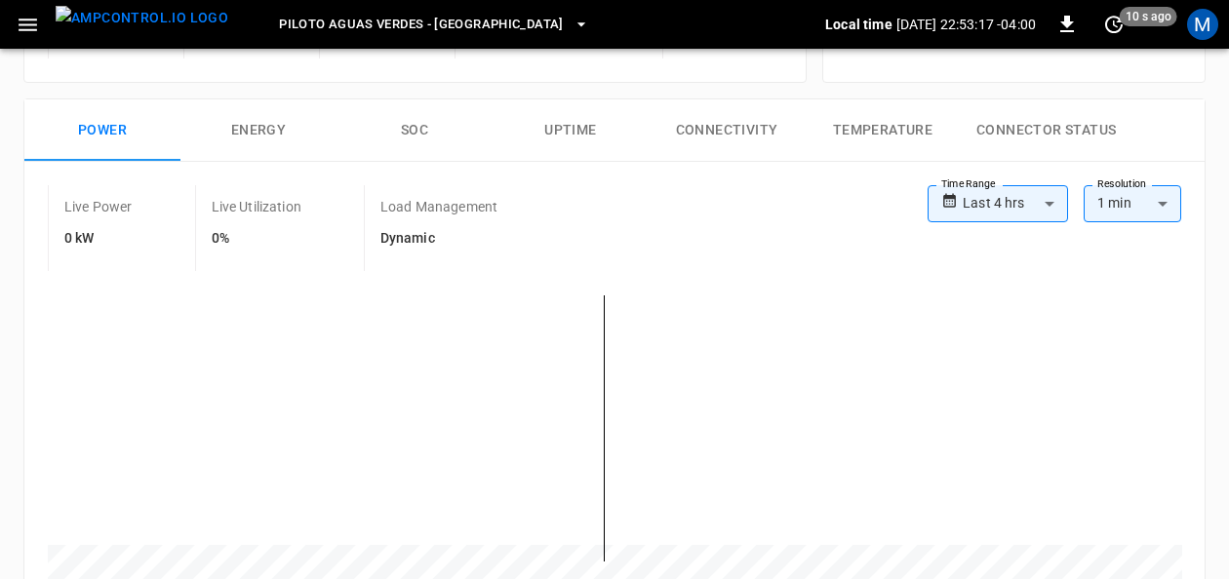
scroll to position [195, 0]
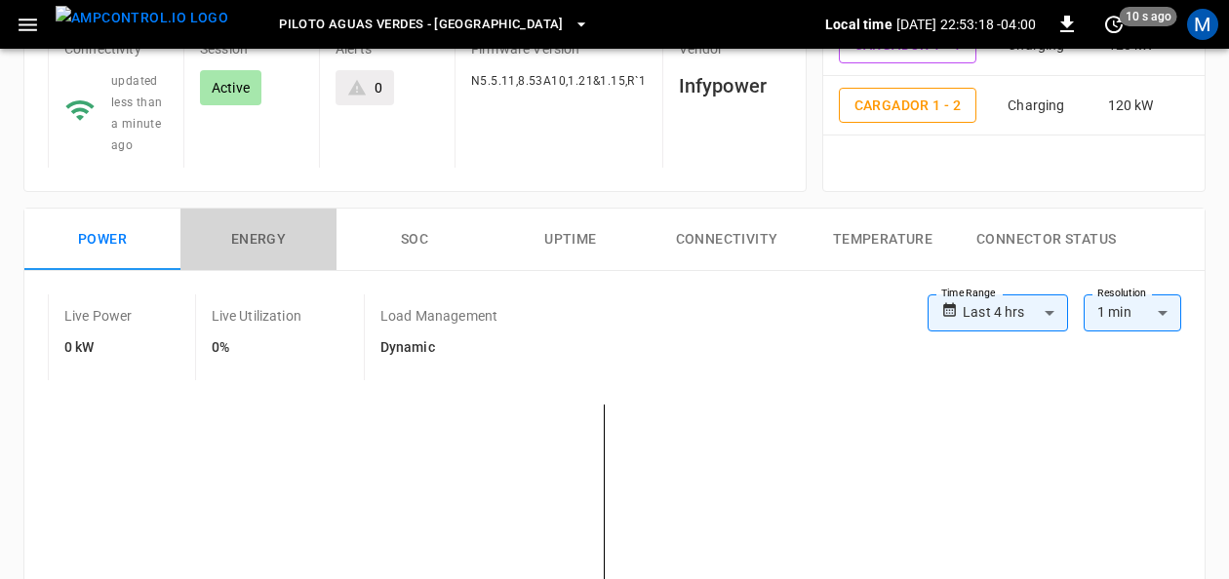
click at [256, 239] on button "Energy" at bounding box center [258, 240] width 156 height 62
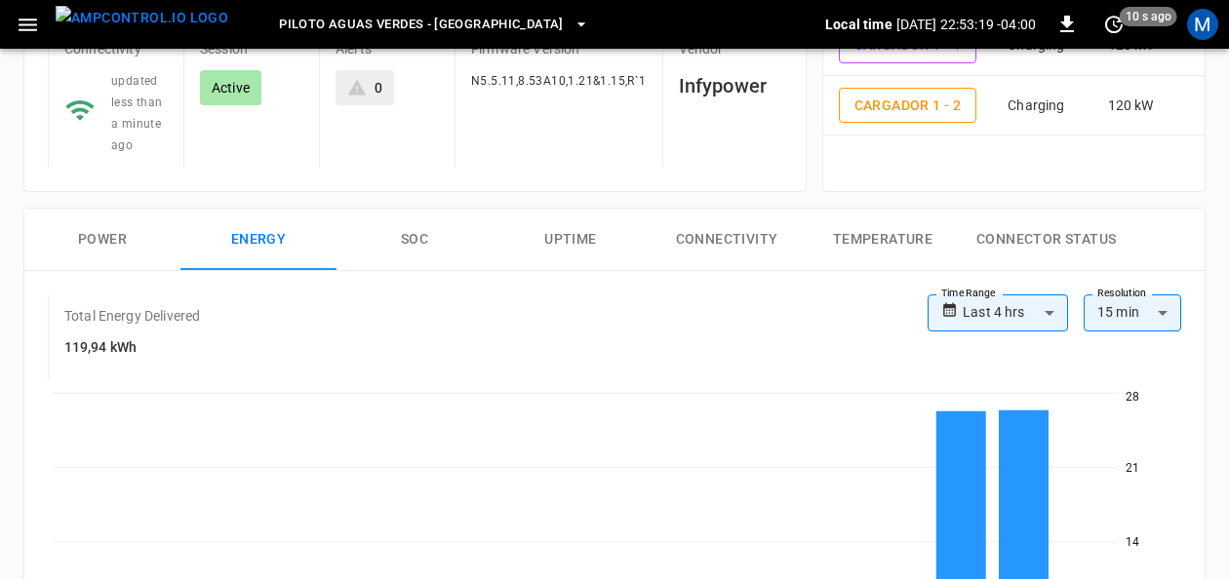
click at [416, 236] on button "SOC" at bounding box center [415, 240] width 156 height 62
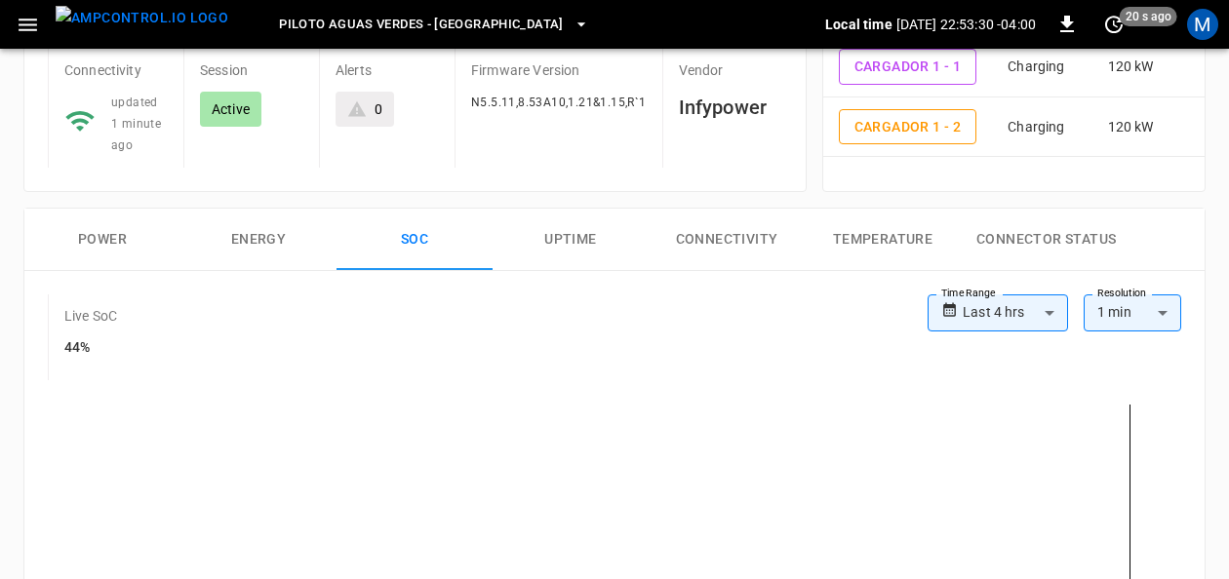
scroll to position [0, 0]
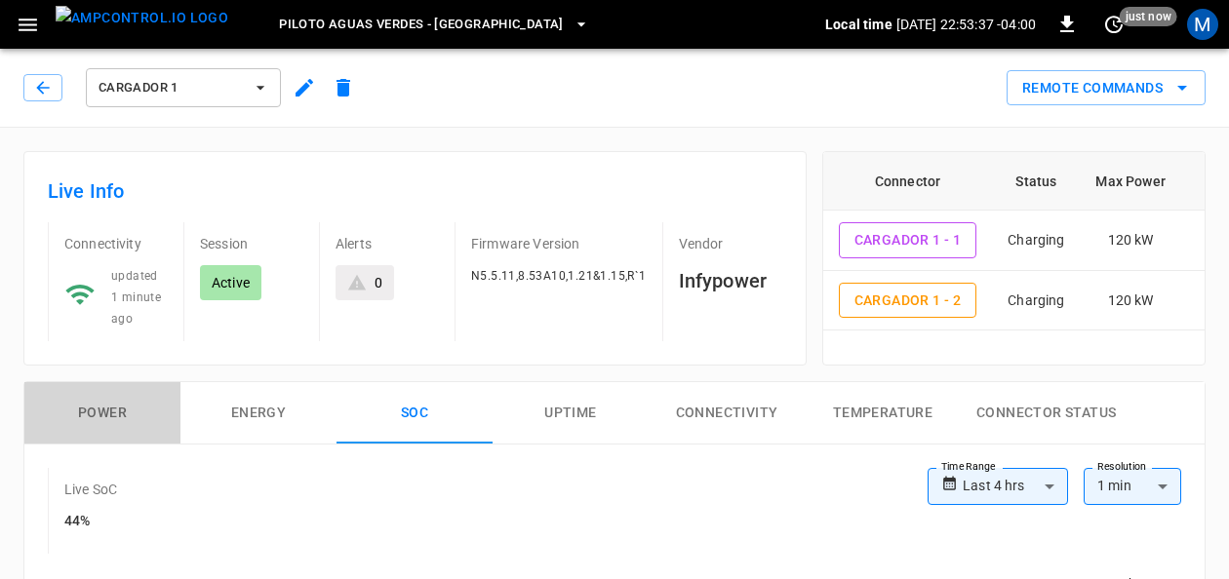
click at [110, 406] on button "Power" at bounding box center [102, 413] width 156 height 62
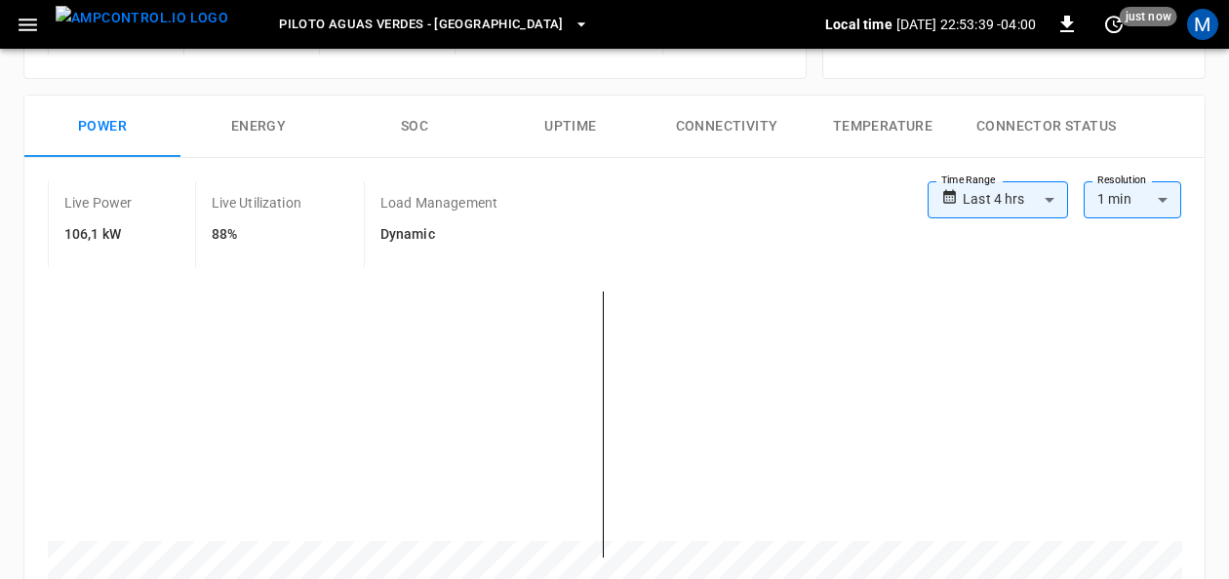
scroll to position [293, 0]
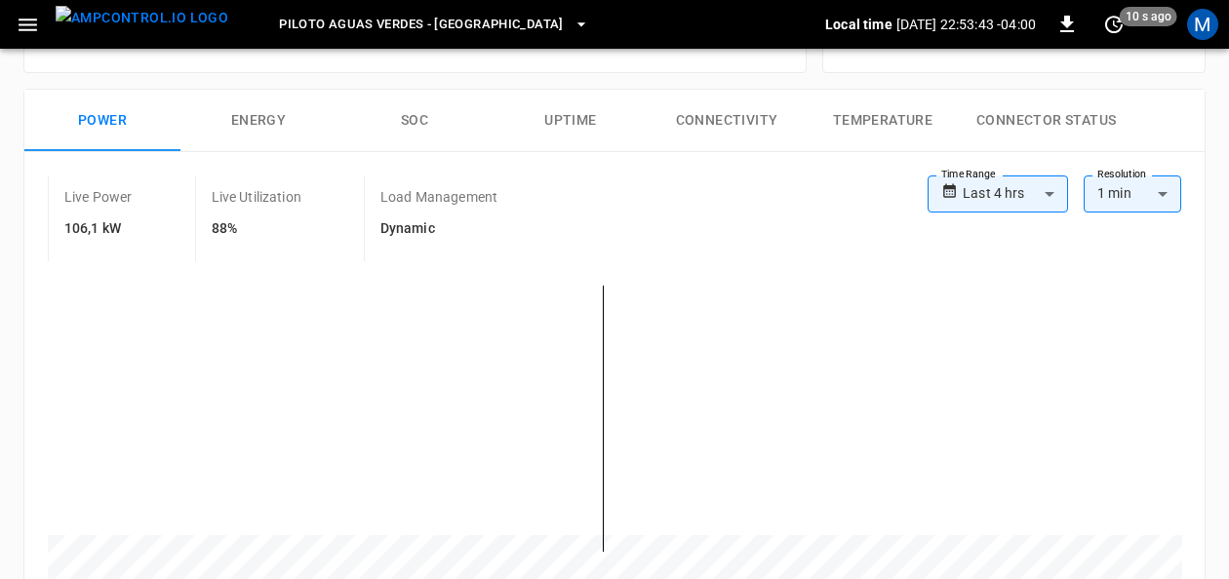
click at [423, 114] on button "SOC" at bounding box center [415, 121] width 156 height 62
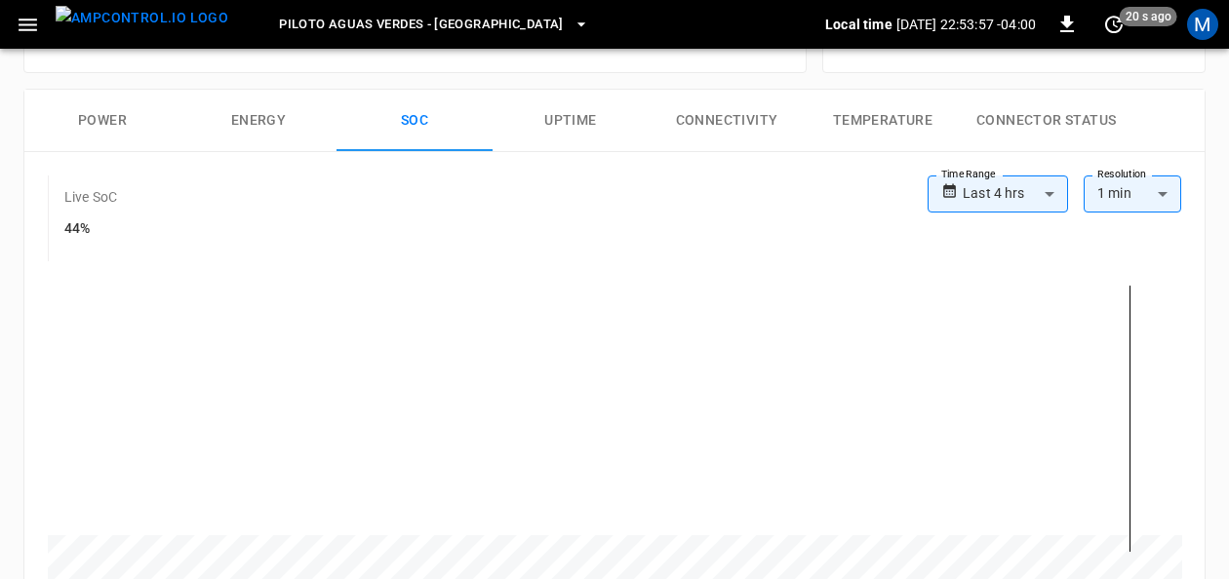
click at [101, 108] on button "Power" at bounding box center [102, 121] width 156 height 62
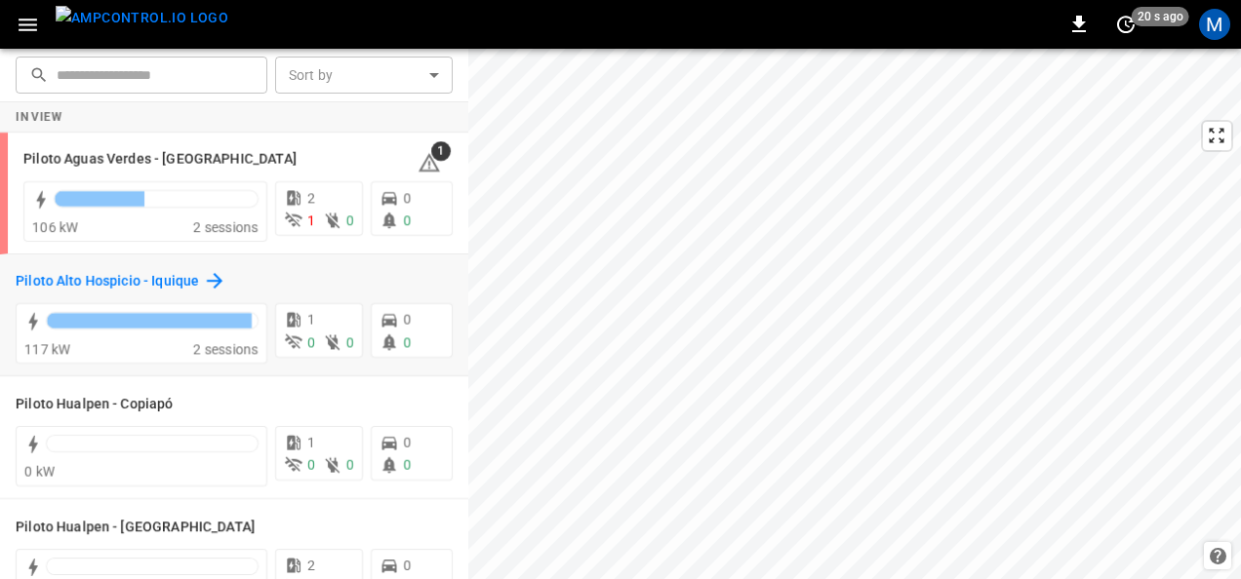
click at [183, 271] on h6 "Piloto Alto Hospicio - Iquique" at bounding box center [107, 281] width 183 height 21
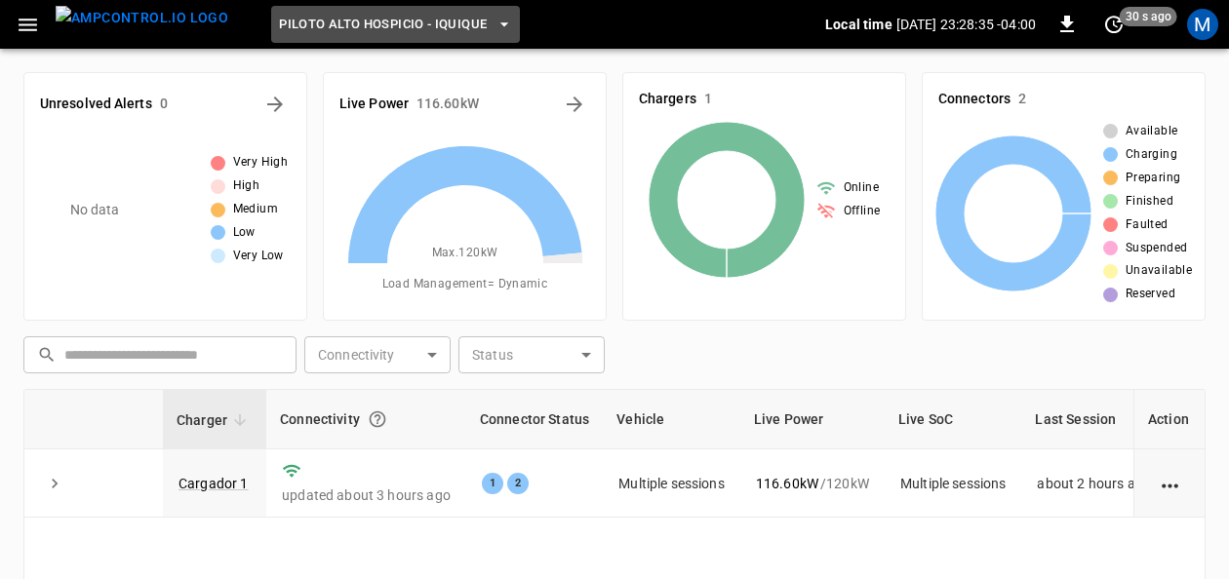
click at [367, 31] on span "Piloto Alto Hospicio - Iquique" at bounding box center [383, 25] width 208 height 22
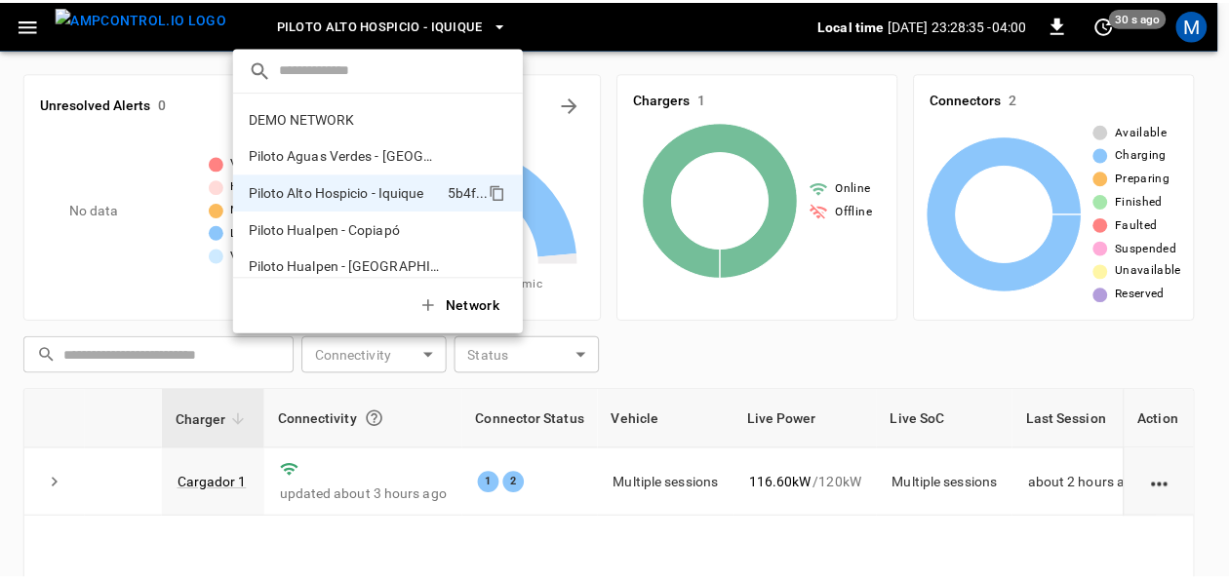
scroll to position [16, 0]
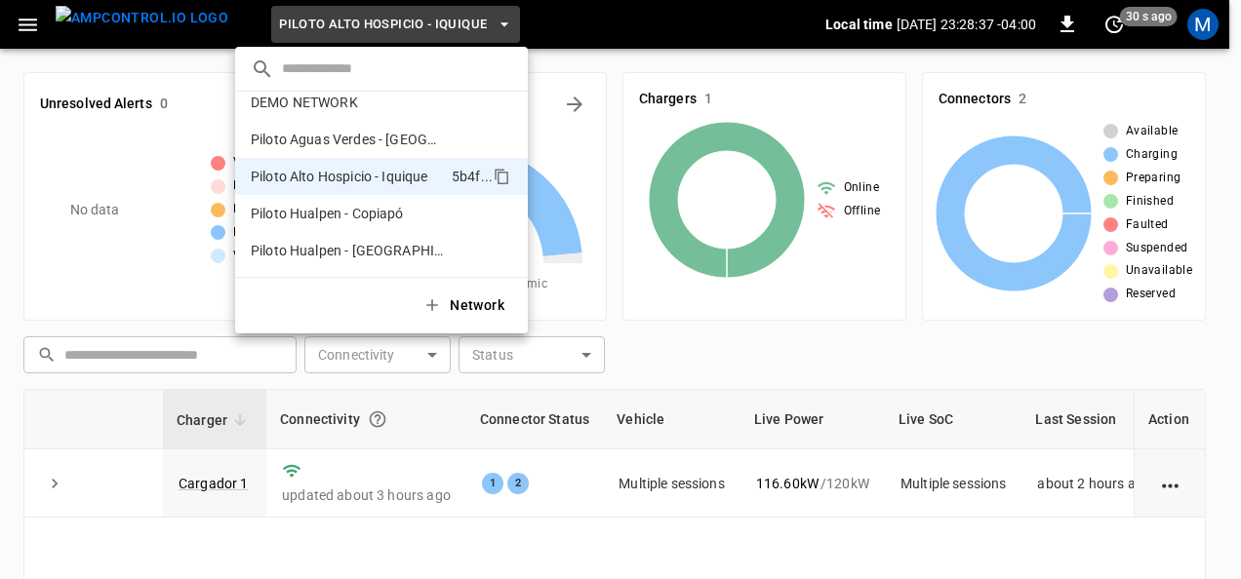
click at [214, 473] on div at bounding box center [620, 289] width 1241 height 579
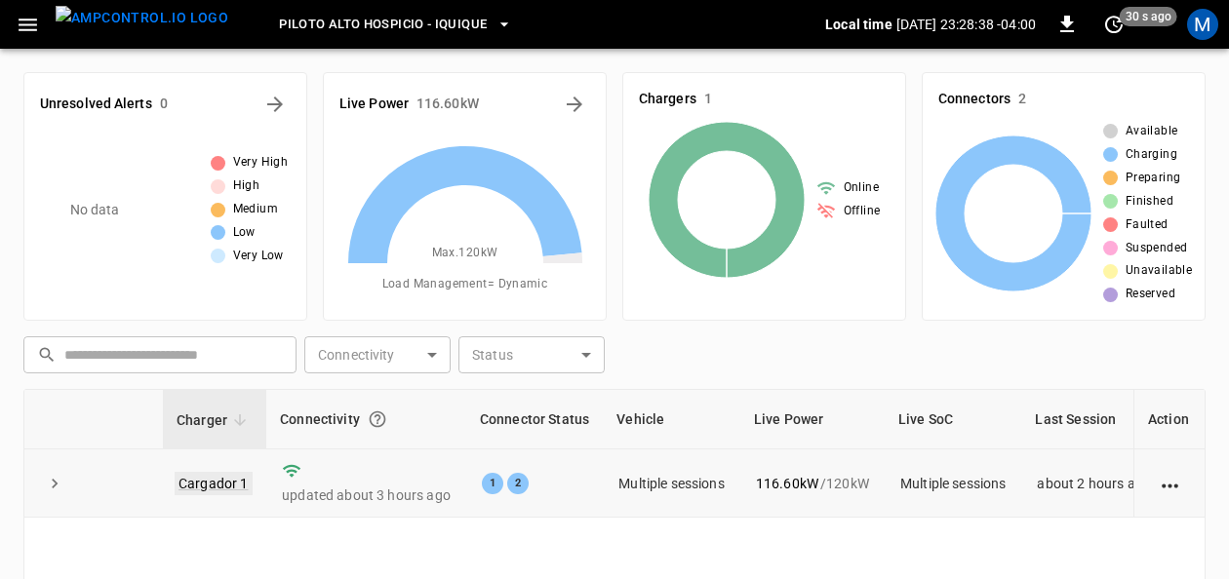
click at [224, 490] on link "Cargador 1" at bounding box center [214, 483] width 78 height 23
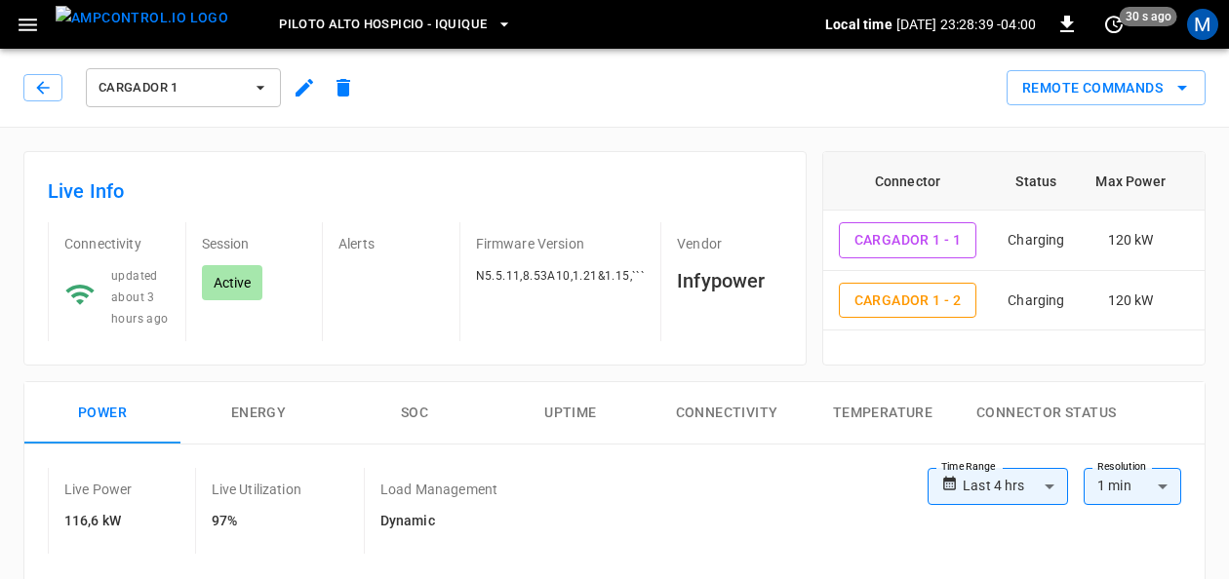
click at [224, 490] on p "Live Utilization" at bounding box center [257, 490] width 90 height 20
click at [423, 397] on button "SOC" at bounding box center [415, 413] width 156 height 62
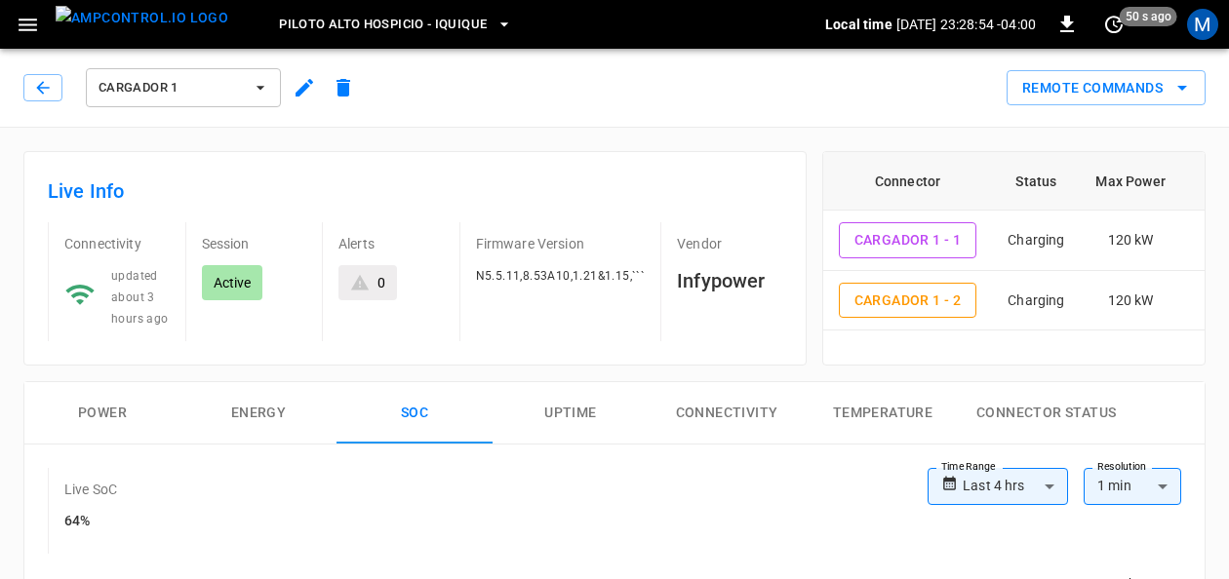
click at [274, 84] on button "Cargador 1" at bounding box center [183, 87] width 195 height 39
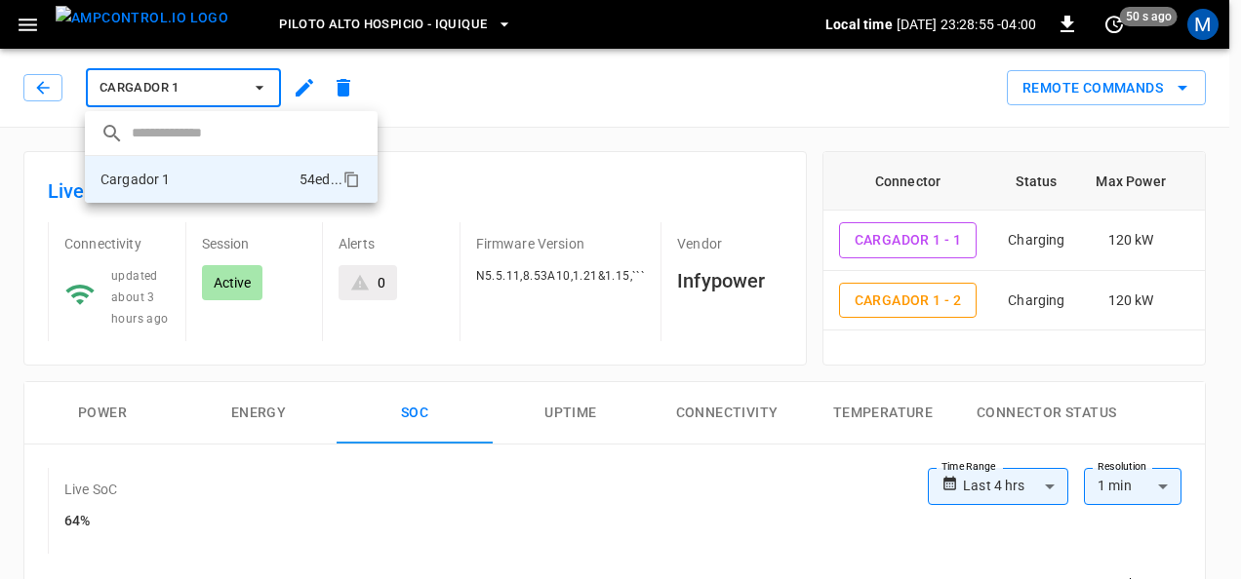
click at [274, 84] on div at bounding box center [620, 289] width 1241 height 579
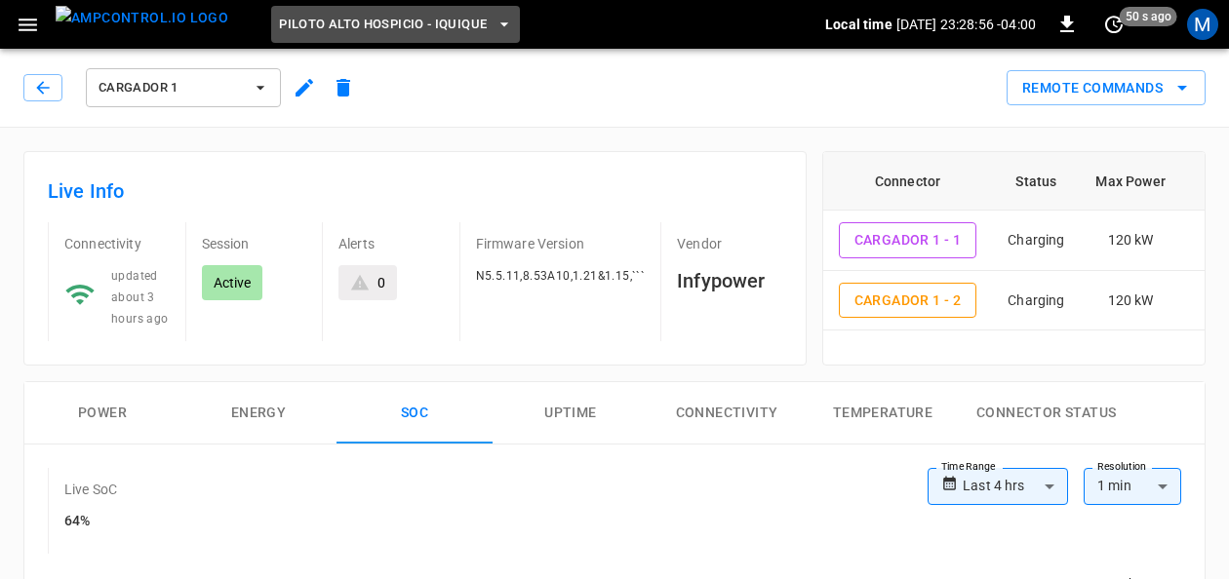
click at [417, 28] on span "Piloto Alto Hospicio - Iquique" at bounding box center [383, 25] width 208 height 22
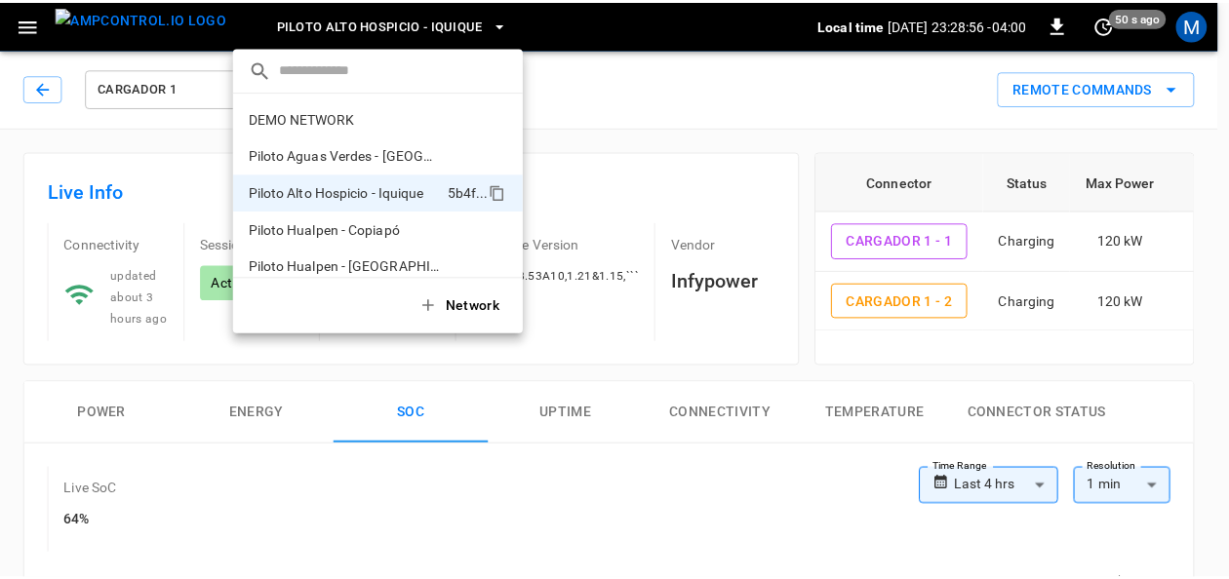
scroll to position [16, 0]
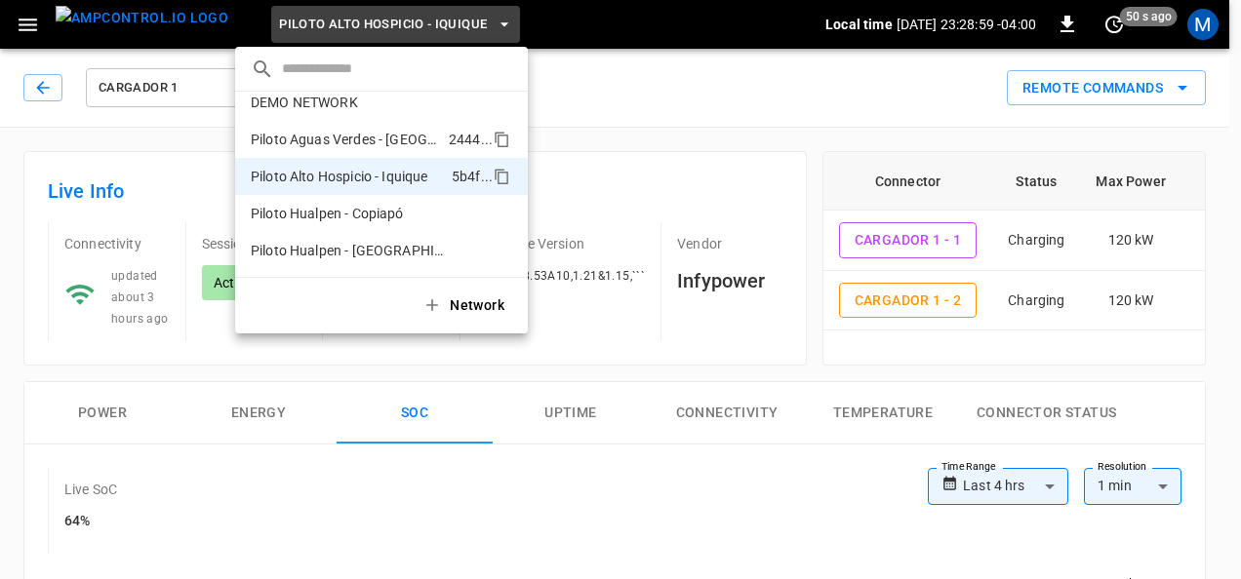
click at [380, 147] on p "Piloto Aguas Verdes - [GEOGRAPHIC_DATA]" at bounding box center [346, 140] width 190 height 20
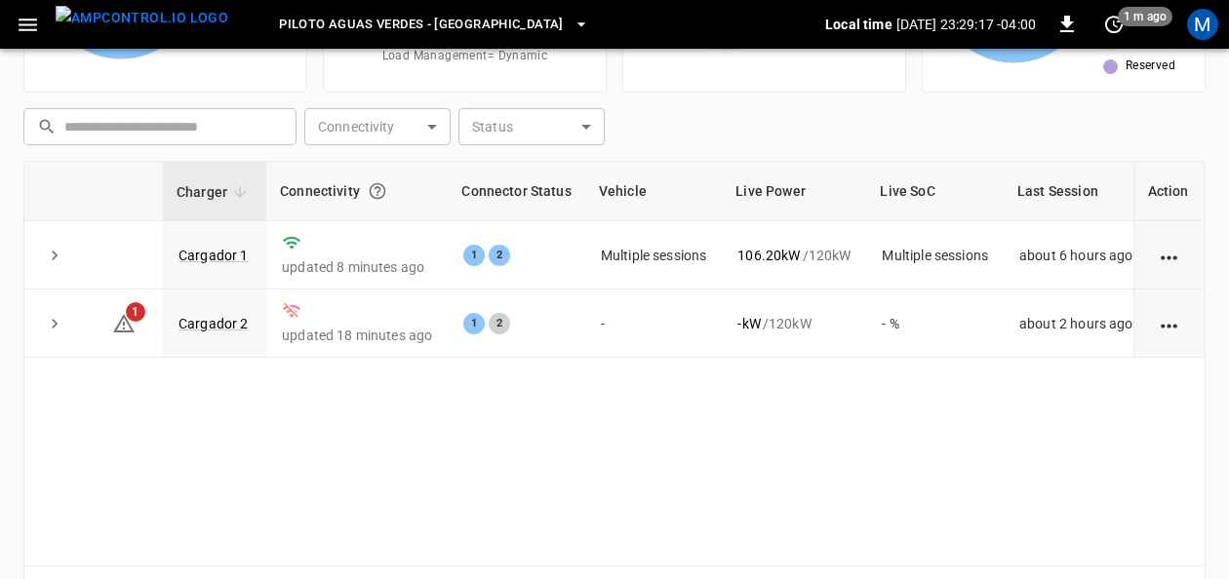
scroll to position [290, 0]
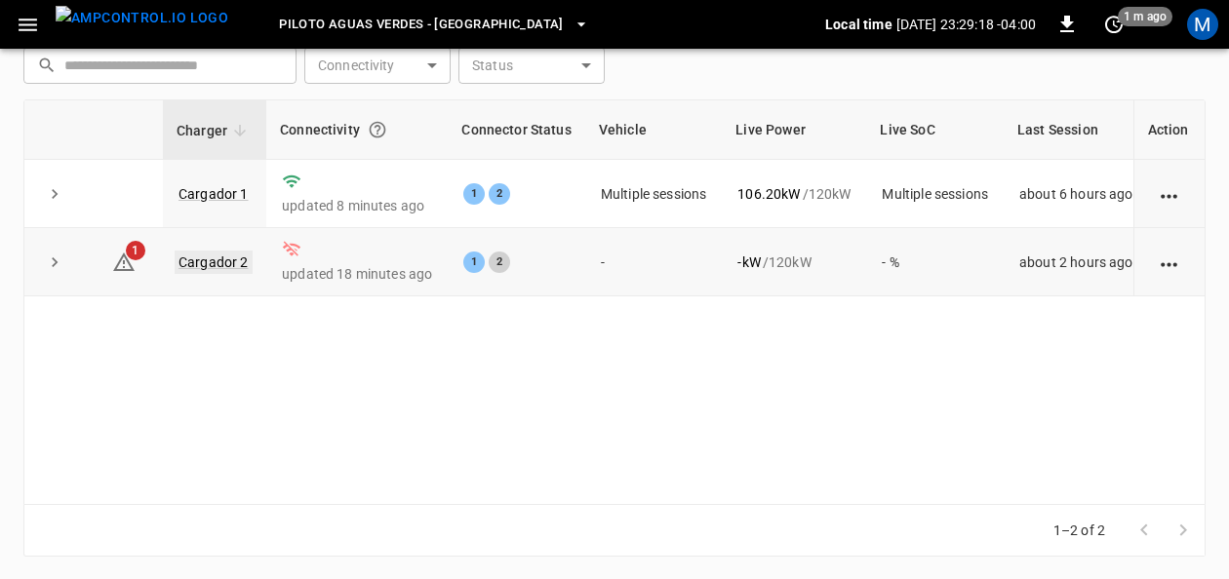
click at [205, 256] on link "Cargador 2" at bounding box center [214, 262] width 78 height 23
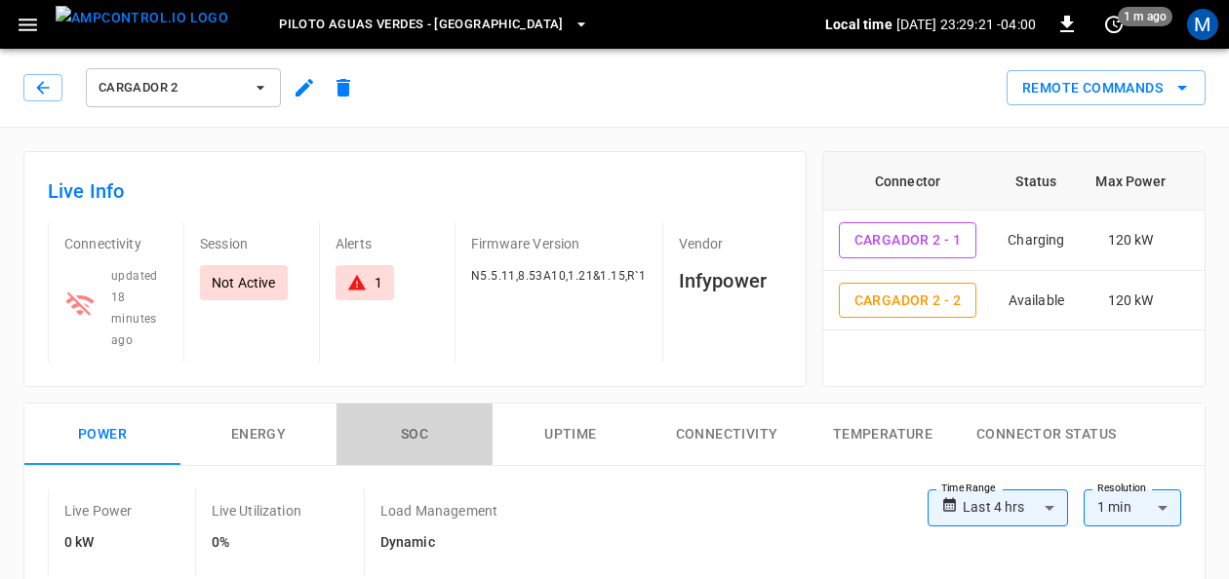
click at [410, 418] on button "SOC" at bounding box center [415, 435] width 156 height 62
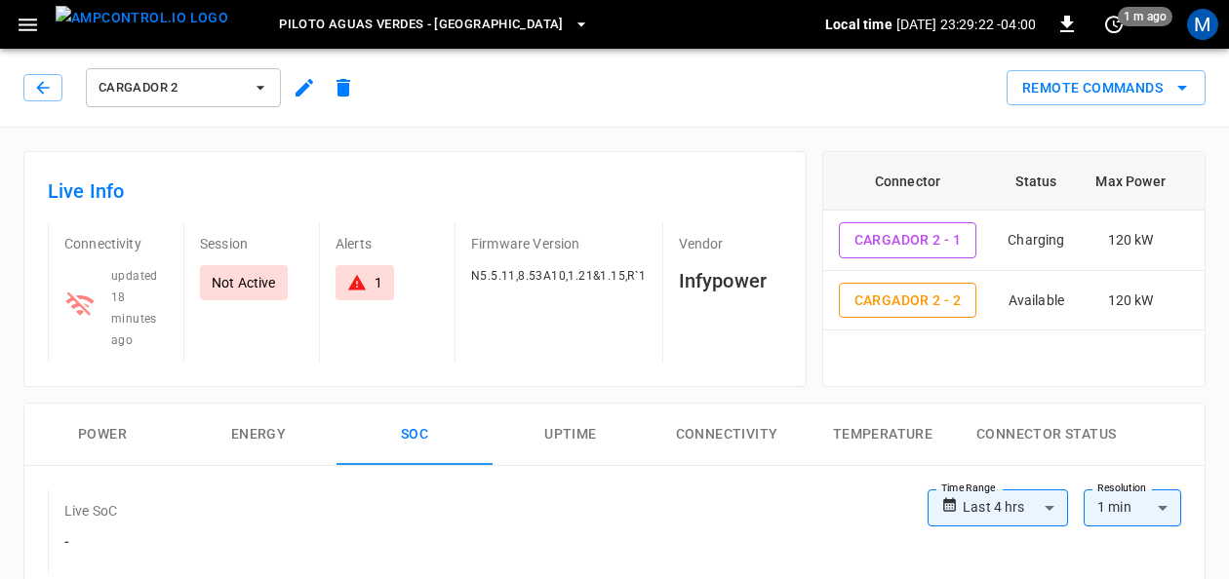
scroll to position [195, 0]
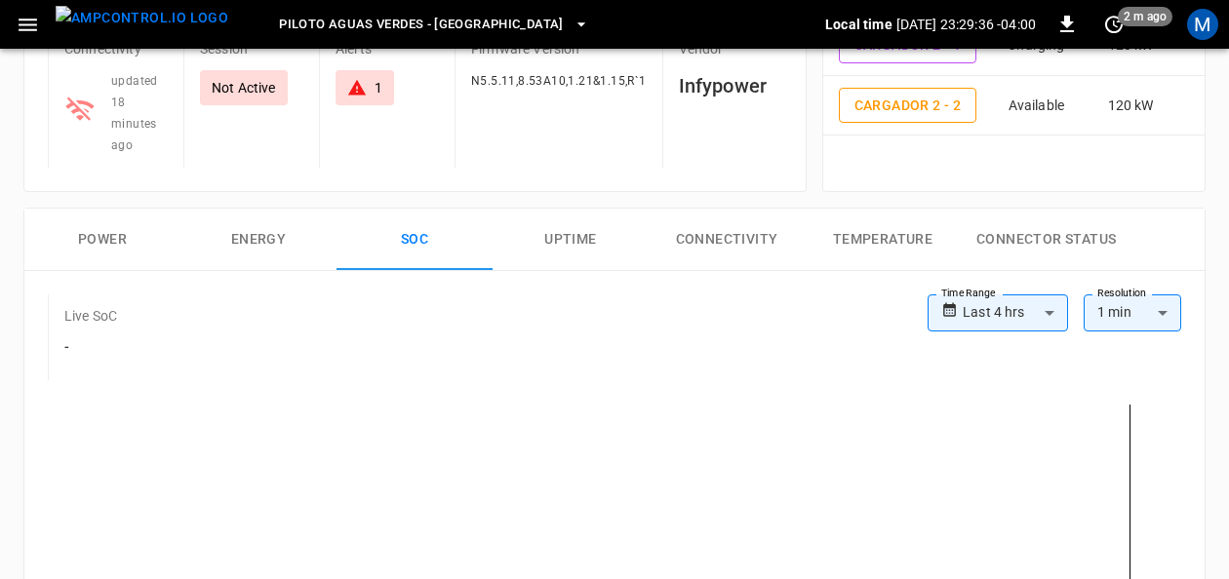
click at [134, 235] on button "Power" at bounding box center [102, 240] width 156 height 62
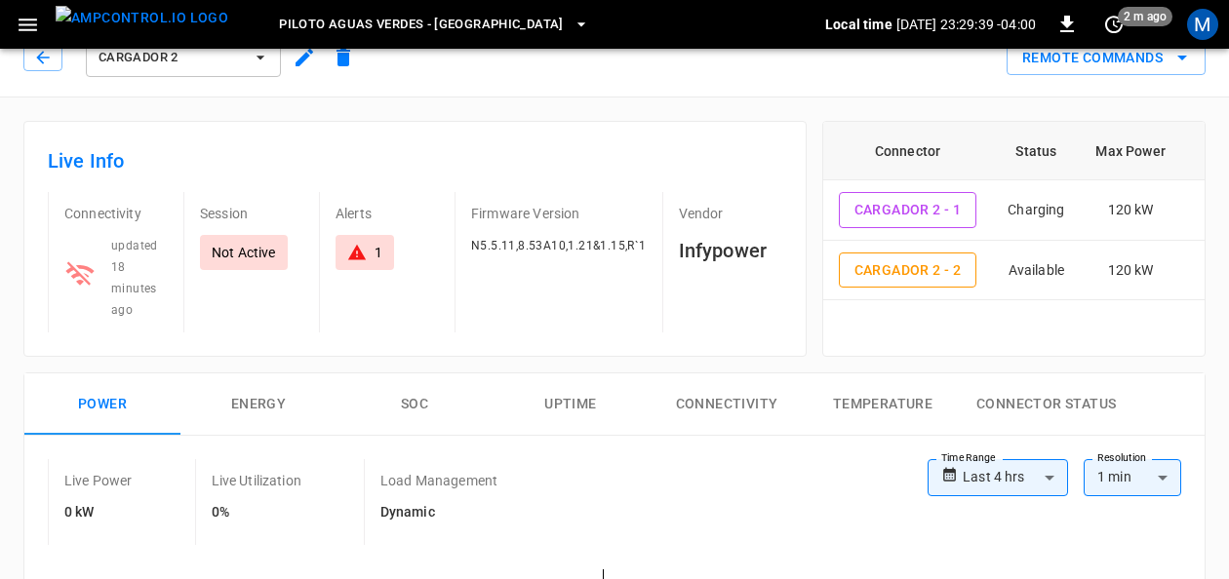
scroll to position [0, 0]
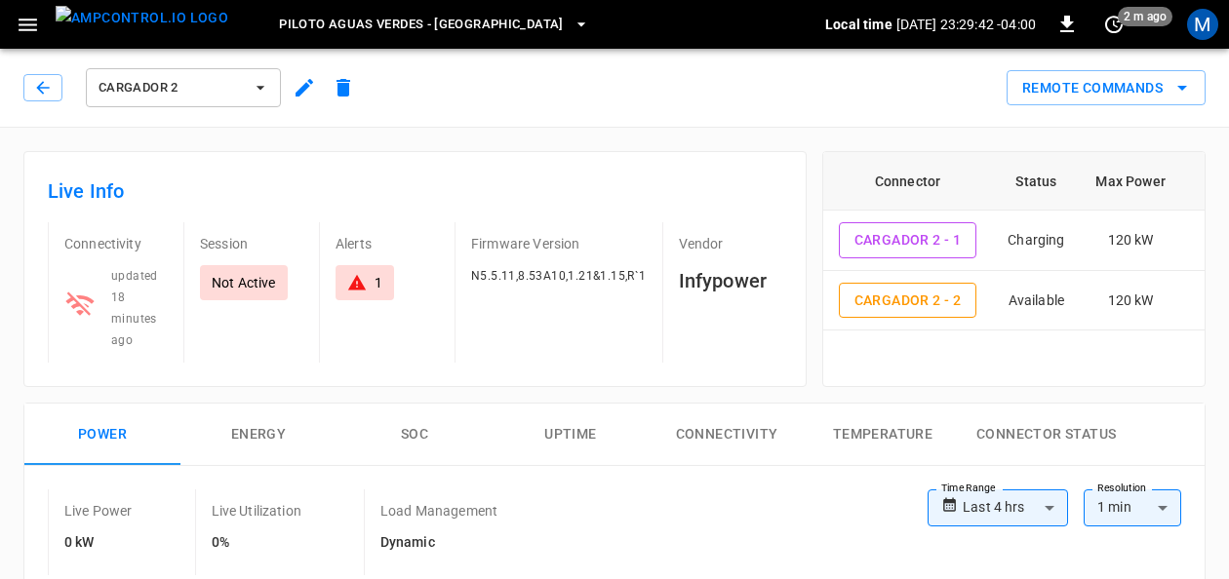
click at [267, 86] on icon "button" at bounding box center [261, 88] width 20 height 20
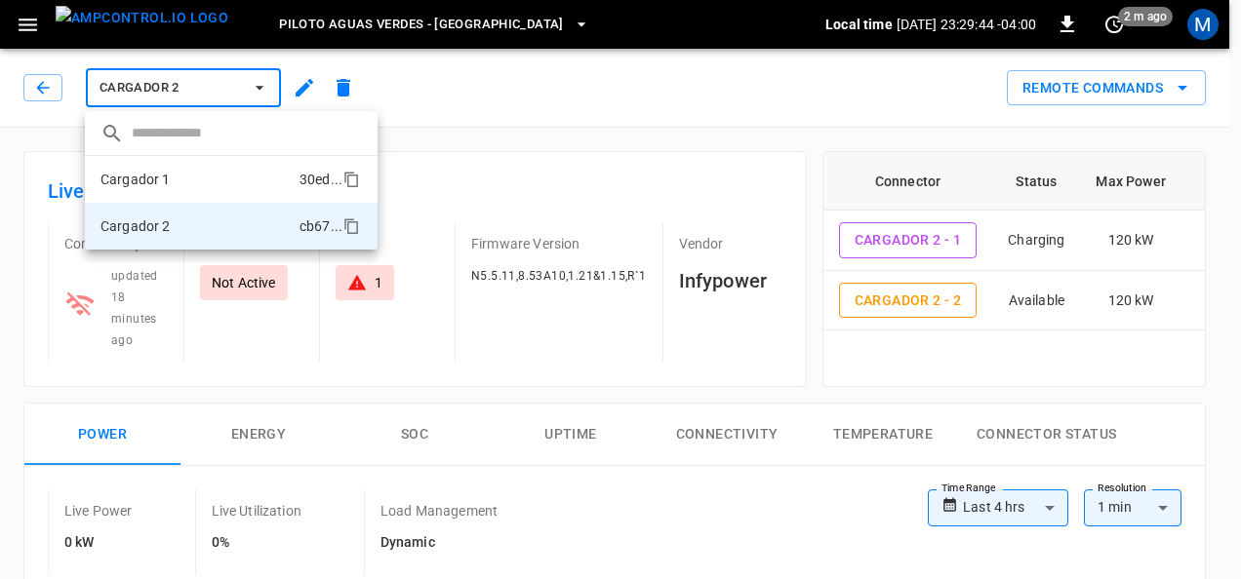
click at [221, 164] on li "Cargador 1 30ed ..." at bounding box center [231, 179] width 293 height 47
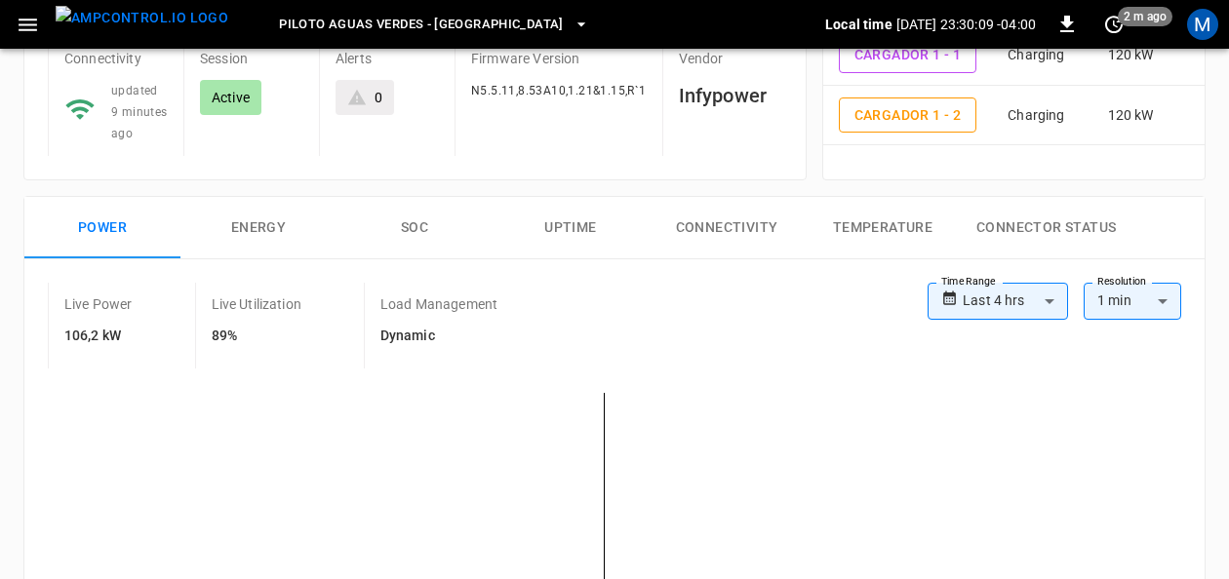
scroll to position [293, 0]
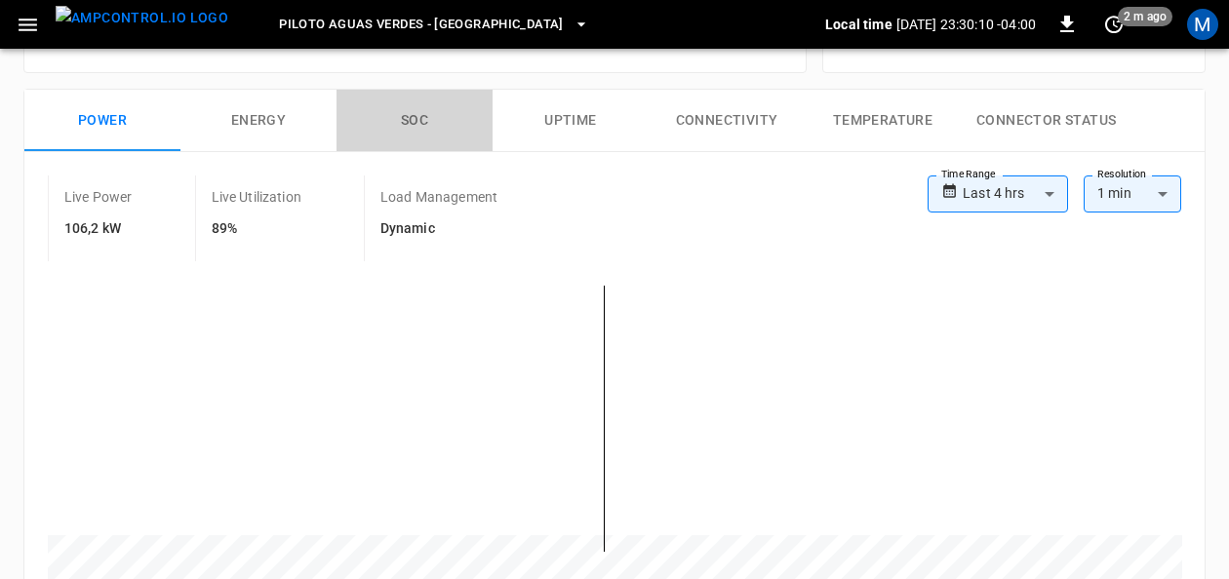
click at [410, 122] on button "SOC" at bounding box center [415, 121] width 156 height 62
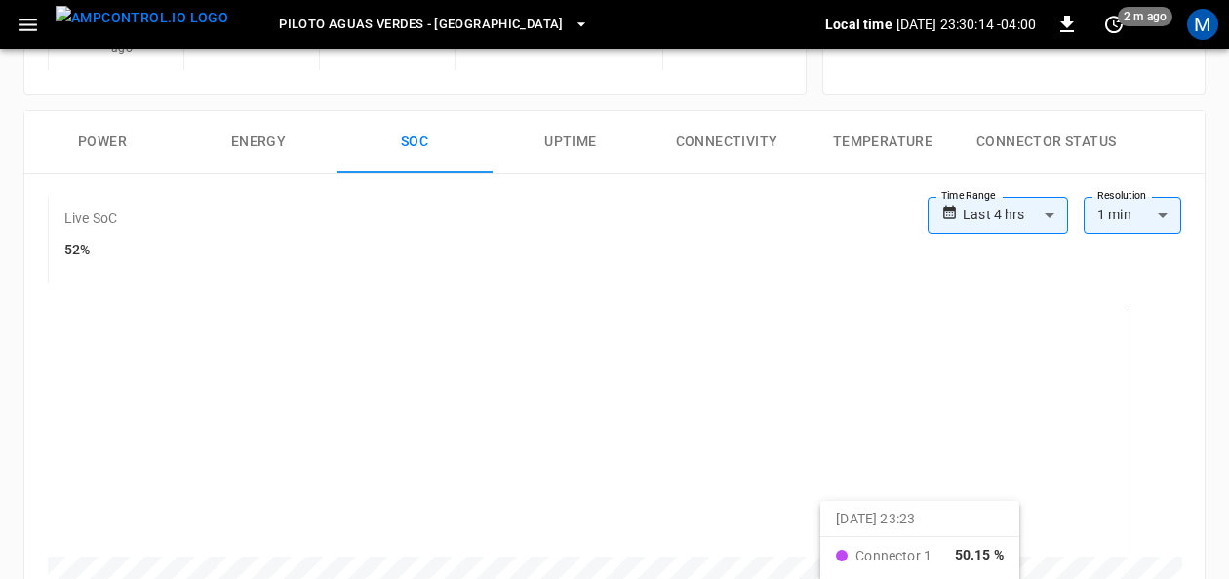
scroll to position [302, 0]
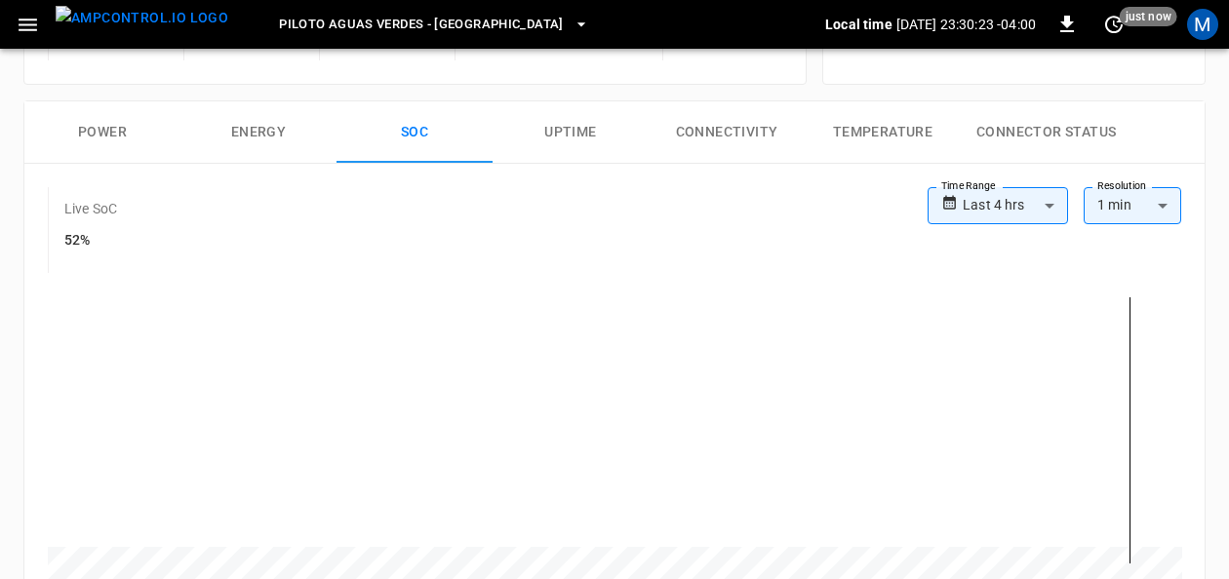
click at [585, 168] on div "**********" at bounding box center [614, 440] width 1180 height 552
